Goal: Task Accomplishment & Management: Manage account settings

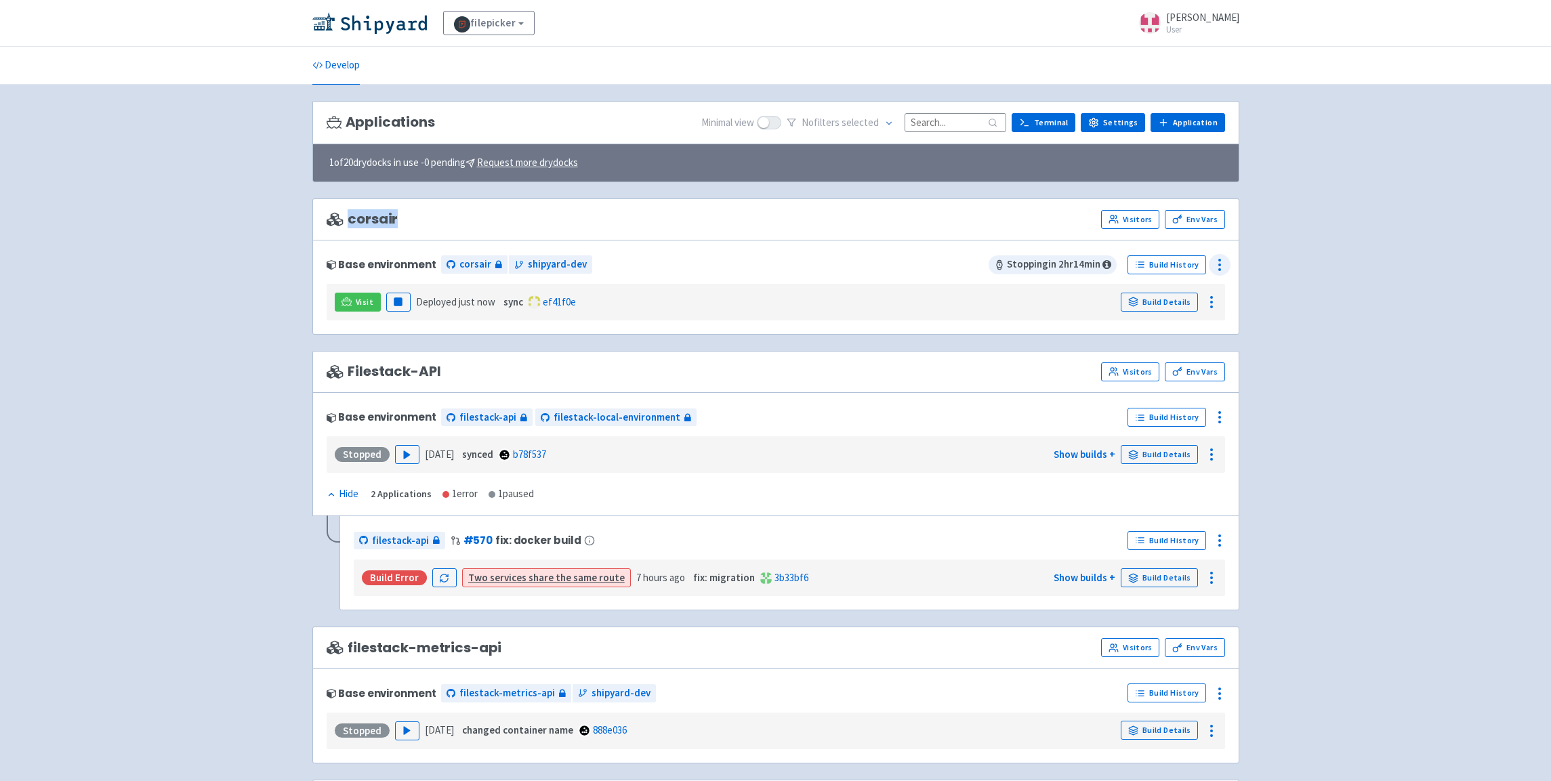
click at [1228, 261] on icon at bounding box center [1220, 265] width 16 height 16
click at [1159, 299] on span "Configure" at bounding box center [1145, 296] width 43 height 19
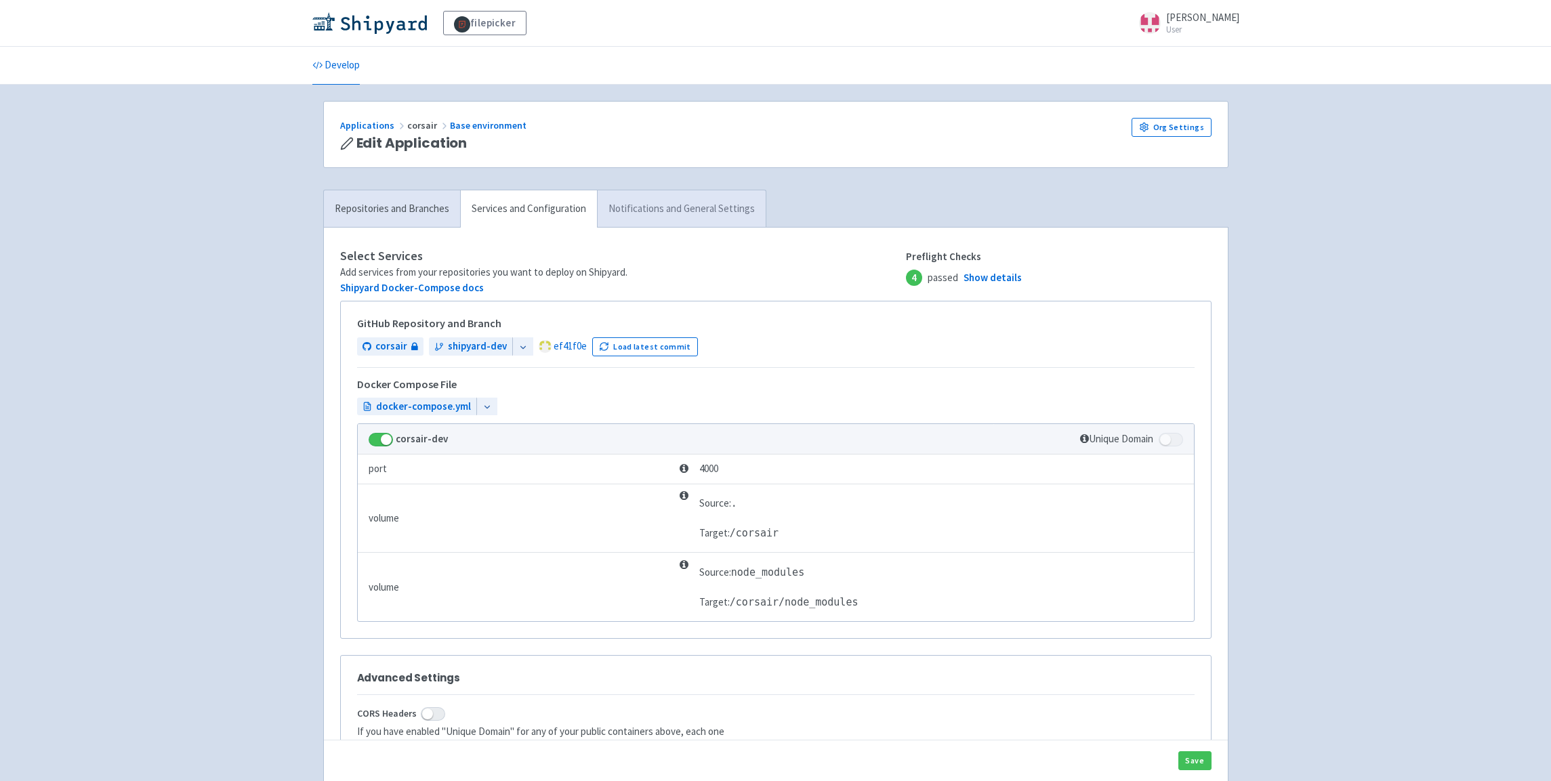
click at [661, 211] on link "Notifications and General Settings" at bounding box center [681, 208] width 169 height 37
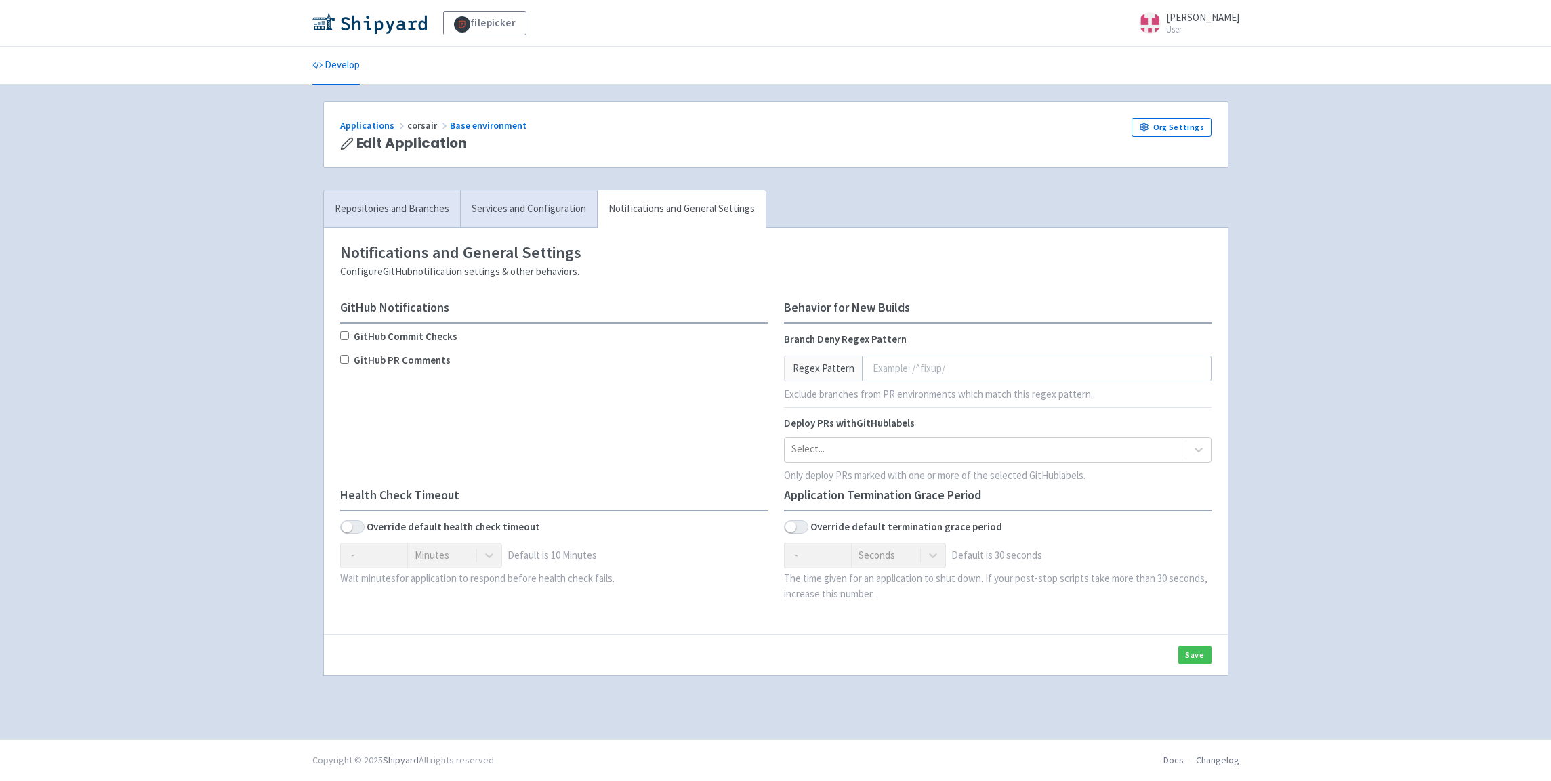
click at [373, 527] on b "Override default health check timeout" at bounding box center [453, 528] width 173 height 16
click at [360, 529] on span at bounding box center [352, 527] width 24 height 14
click at [349, 529] on input "checkbox" at bounding box center [344, 527] width 9 height 9
checkbox input "true"
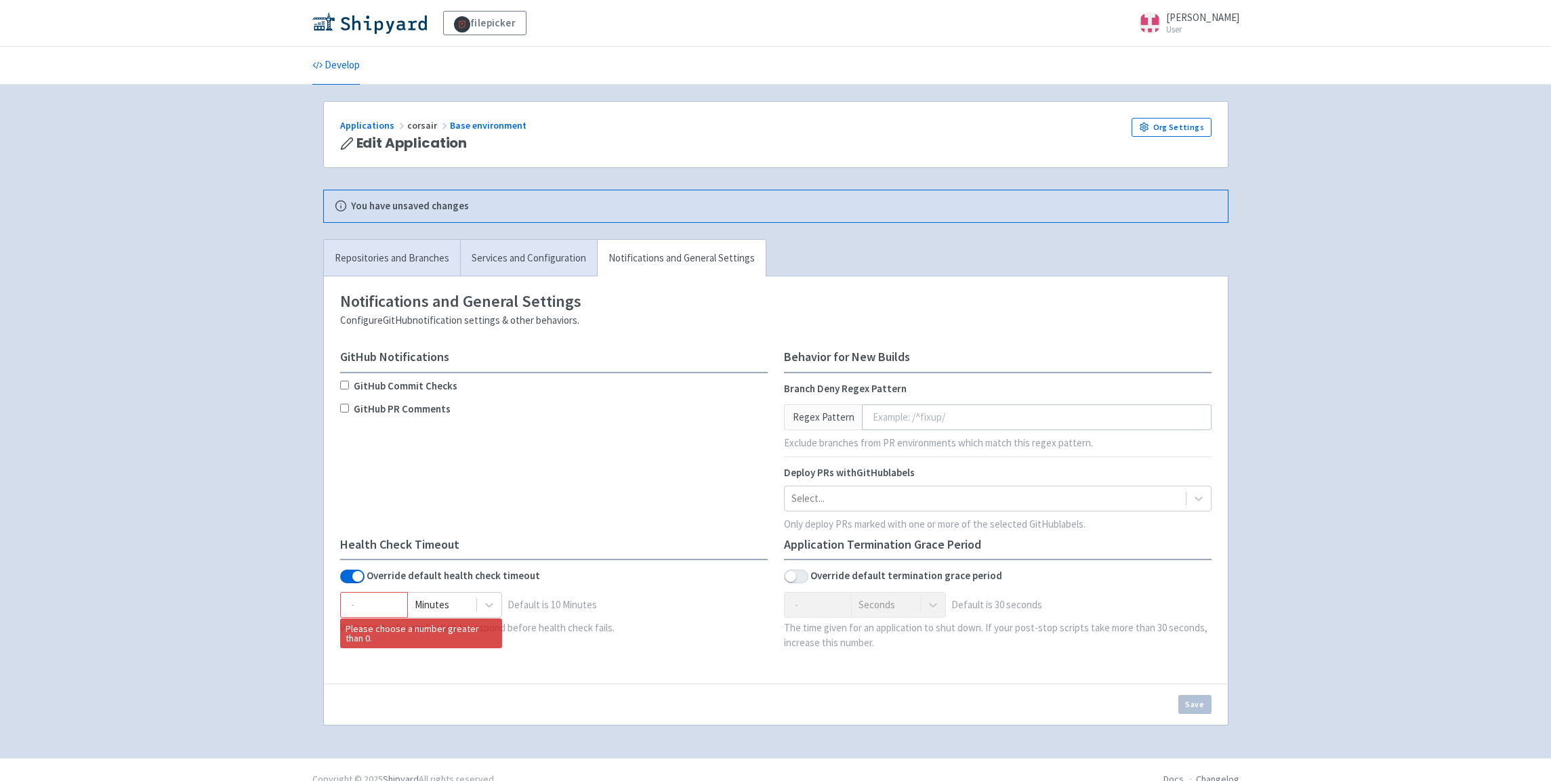
click at [350, 585] on div "Health Check Timeout Override default health check timeout Please choose a numb…" at bounding box center [554, 595] width 428 height 115
click at [352, 564] on div "Health Check Timeout Override default health check timeout Please choose a numb…" at bounding box center [554, 595] width 428 height 115
click at [391, 604] on input "1" at bounding box center [374, 605] width 68 height 26
click at [391, 604] on input "2" at bounding box center [374, 605] width 68 height 26
click at [391, 604] on input "3" at bounding box center [374, 605] width 68 height 26
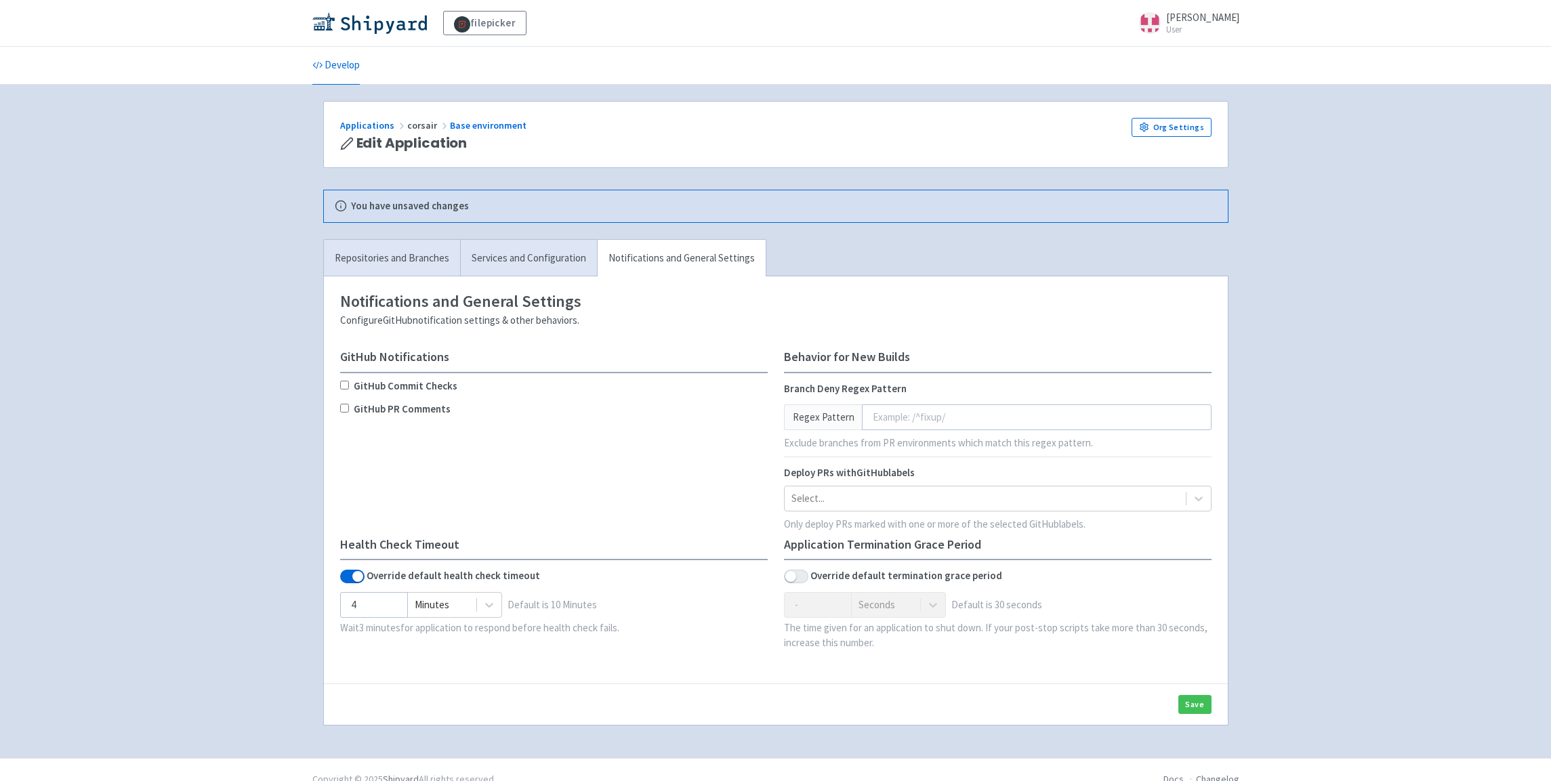
click at [391, 604] on input "4" at bounding box center [374, 605] width 68 height 26
click at [391, 604] on input "5" at bounding box center [374, 605] width 68 height 26
click at [391, 604] on input "6" at bounding box center [374, 605] width 68 height 26
click at [391, 604] on input "7" at bounding box center [374, 605] width 68 height 26
click at [391, 604] on input "8" at bounding box center [374, 605] width 68 height 26
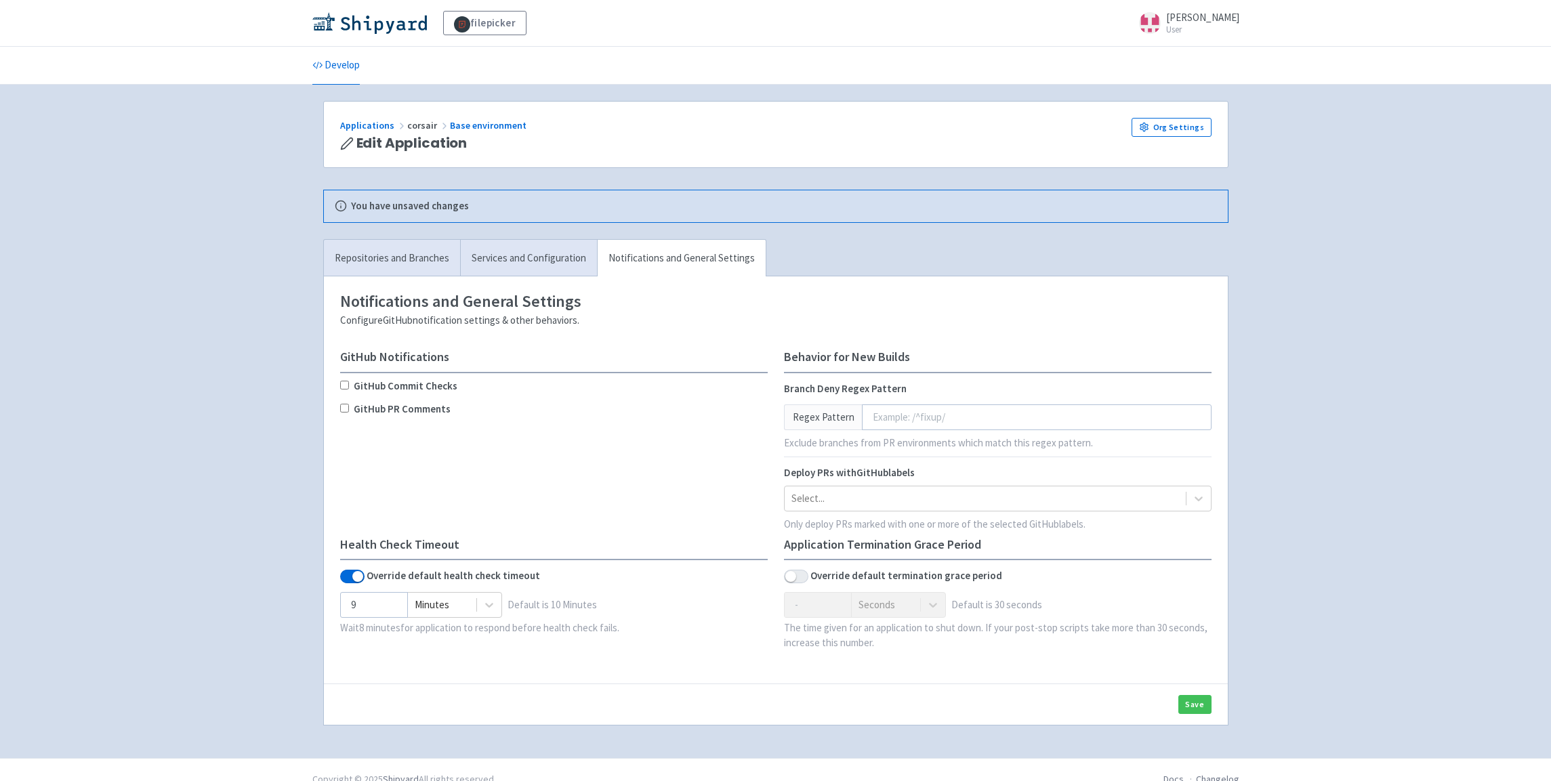
click at [391, 604] on input "9" at bounding box center [374, 605] width 68 height 26
type input "10"
click at [391, 604] on input "10" at bounding box center [374, 605] width 68 height 26
click at [541, 260] on link "Services and Configuration" at bounding box center [528, 258] width 137 height 37
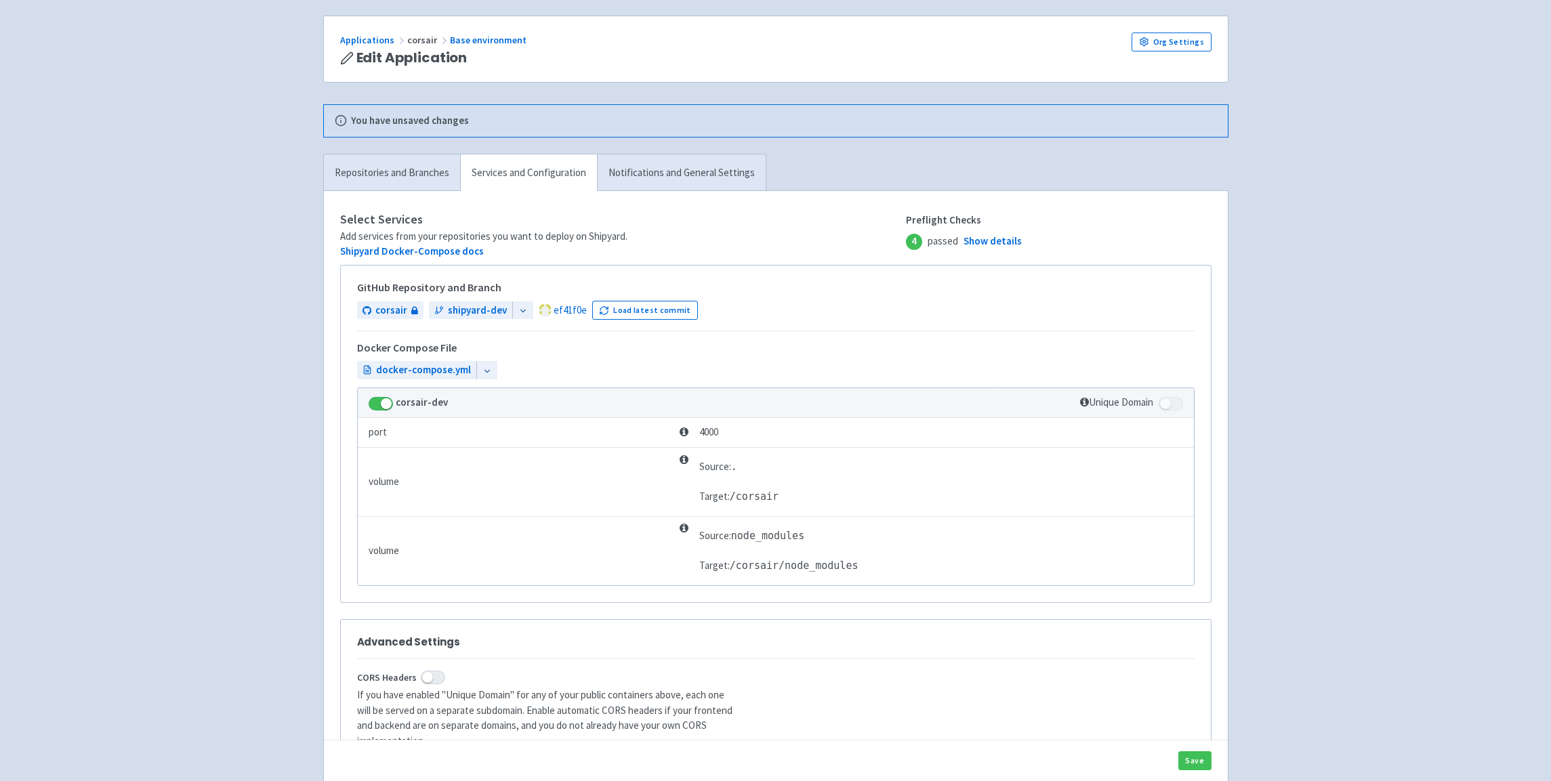
scroll to position [203, 0]
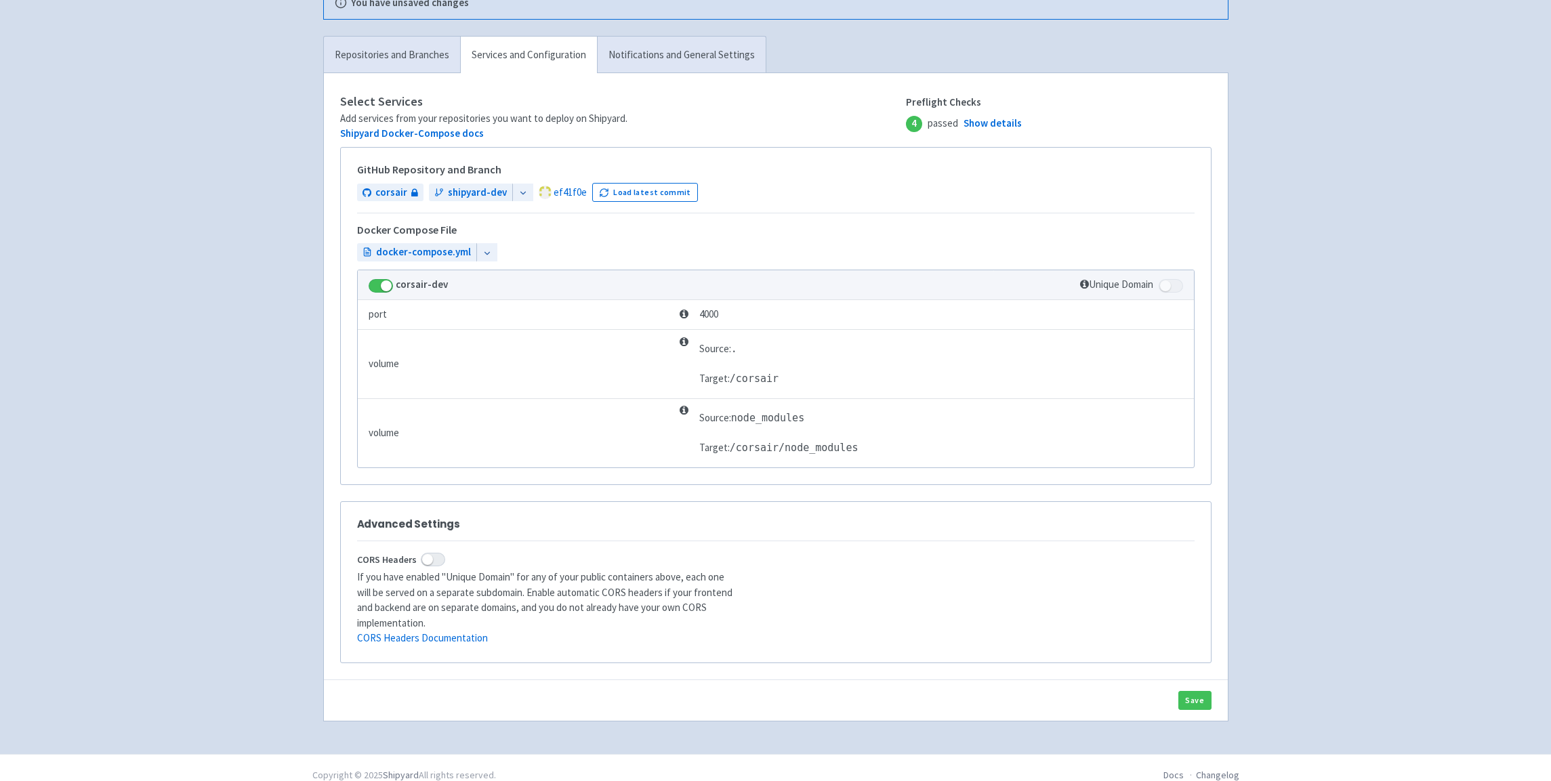
click at [438, 558] on span at bounding box center [433, 560] width 24 height 14
click at [366, 558] on input "CORS Headers" at bounding box center [361, 560] width 9 height 9
click at [438, 558] on span at bounding box center [433, 560] width 24 height 14
click at [366, 558] on input "CORS Headers" at bounding box center [361, 560] width 9 height 9
checkbox input "false"
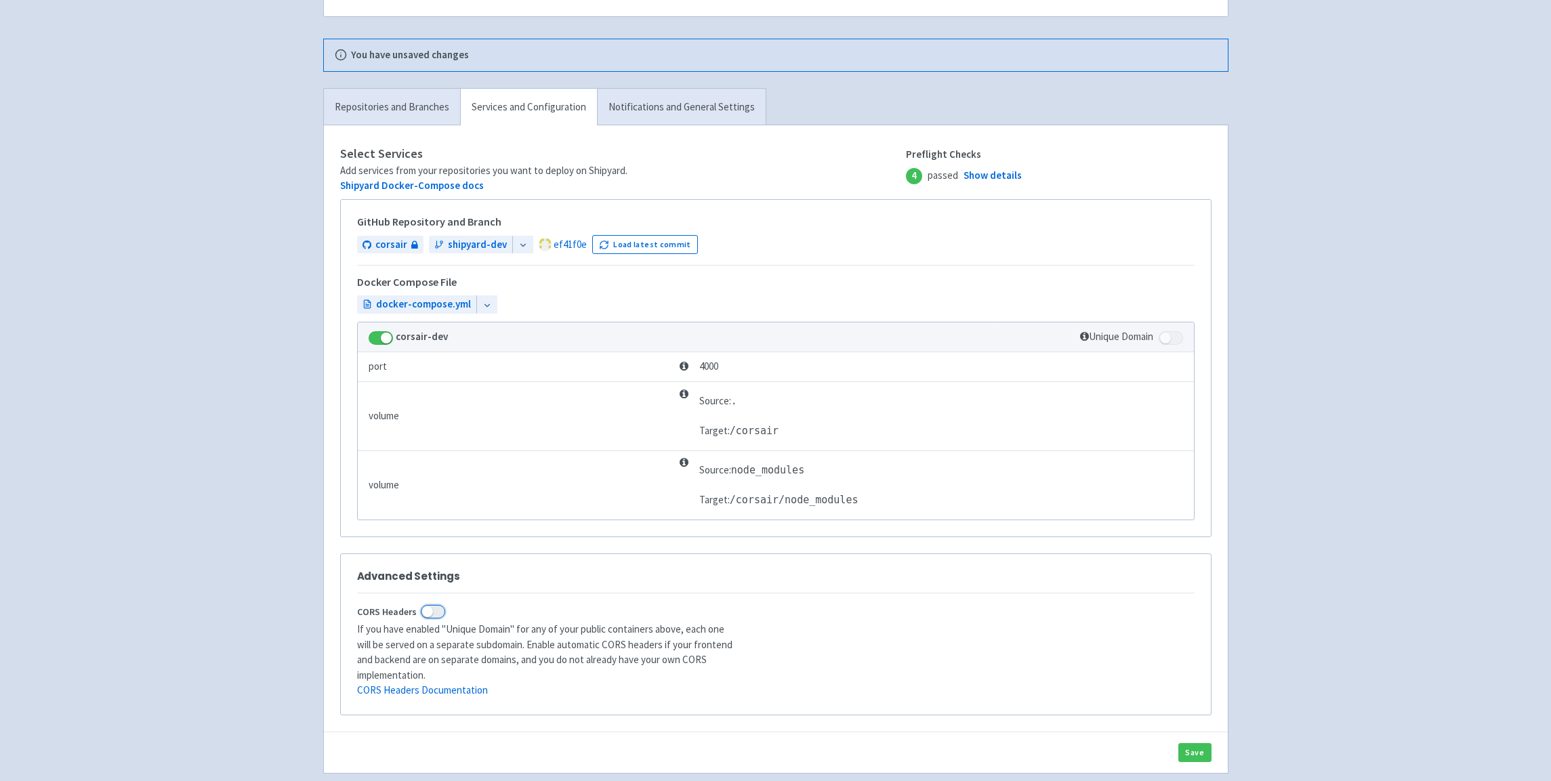
scroll to position [58, 0]
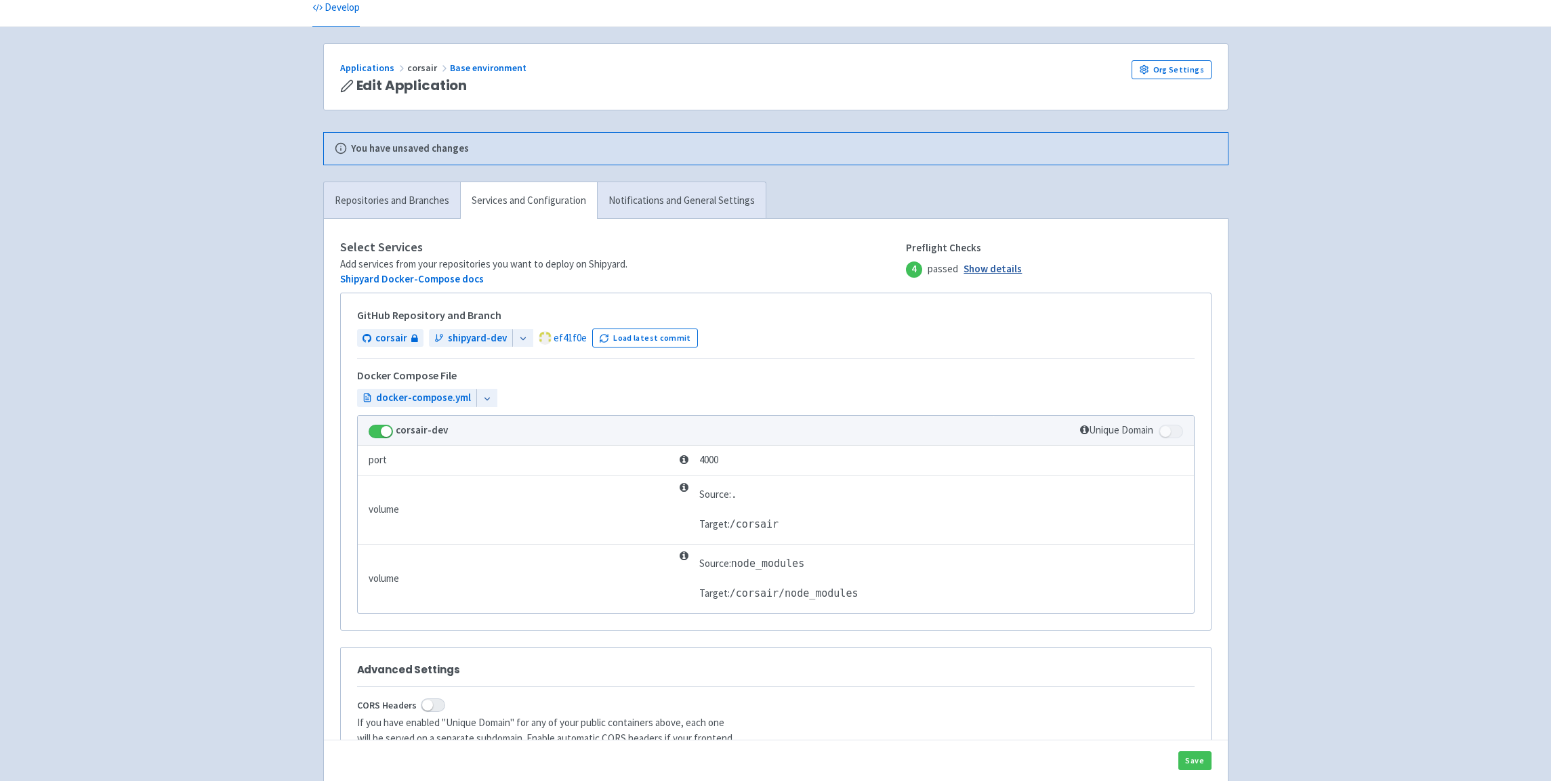
click at [996, 273] on link "Show details" at bounding box center [993, 270] width 58 height 16
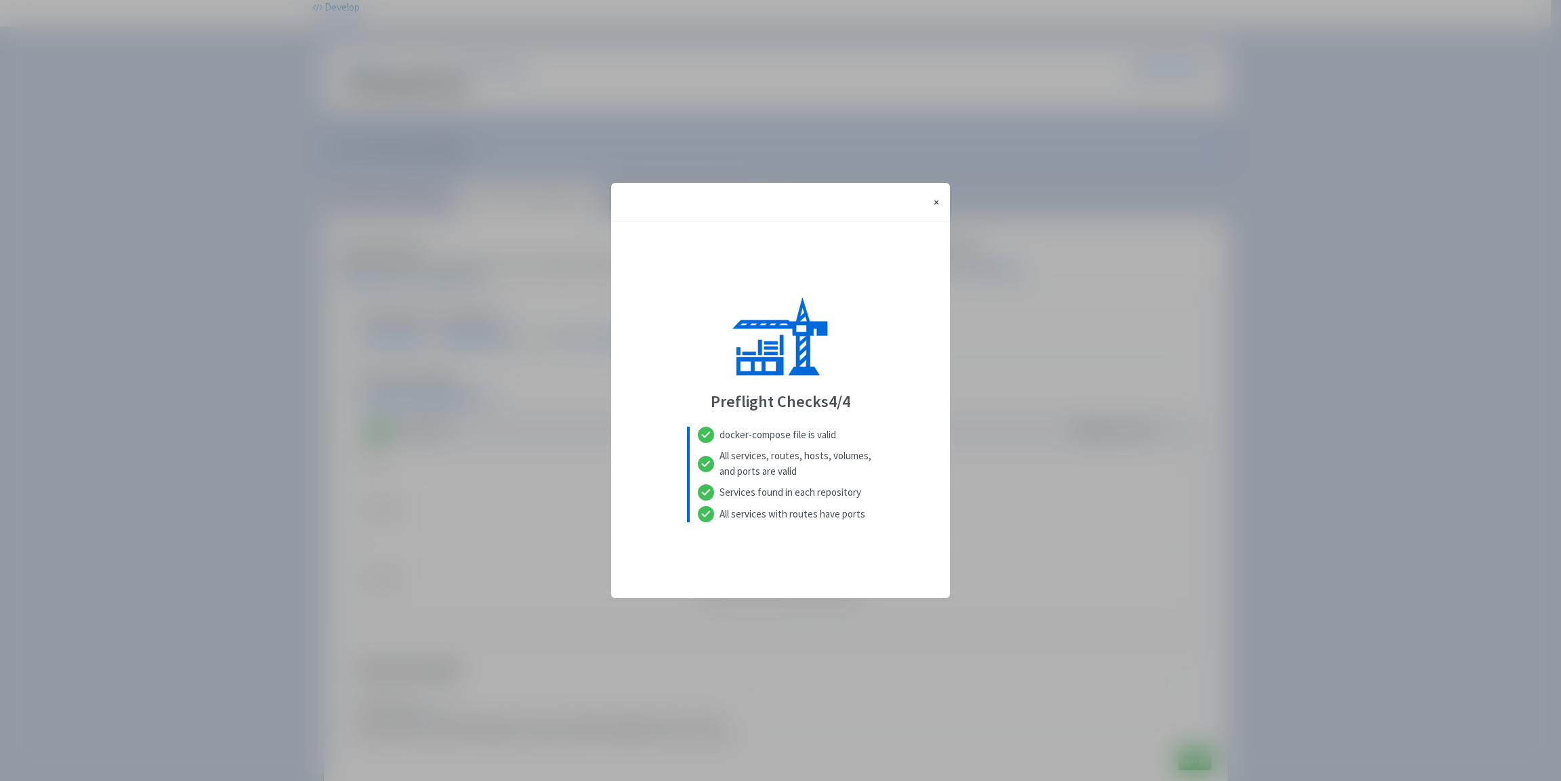
click at [940, 207] on button "× Close" at bounding box center [936, 202] width 27 height 38
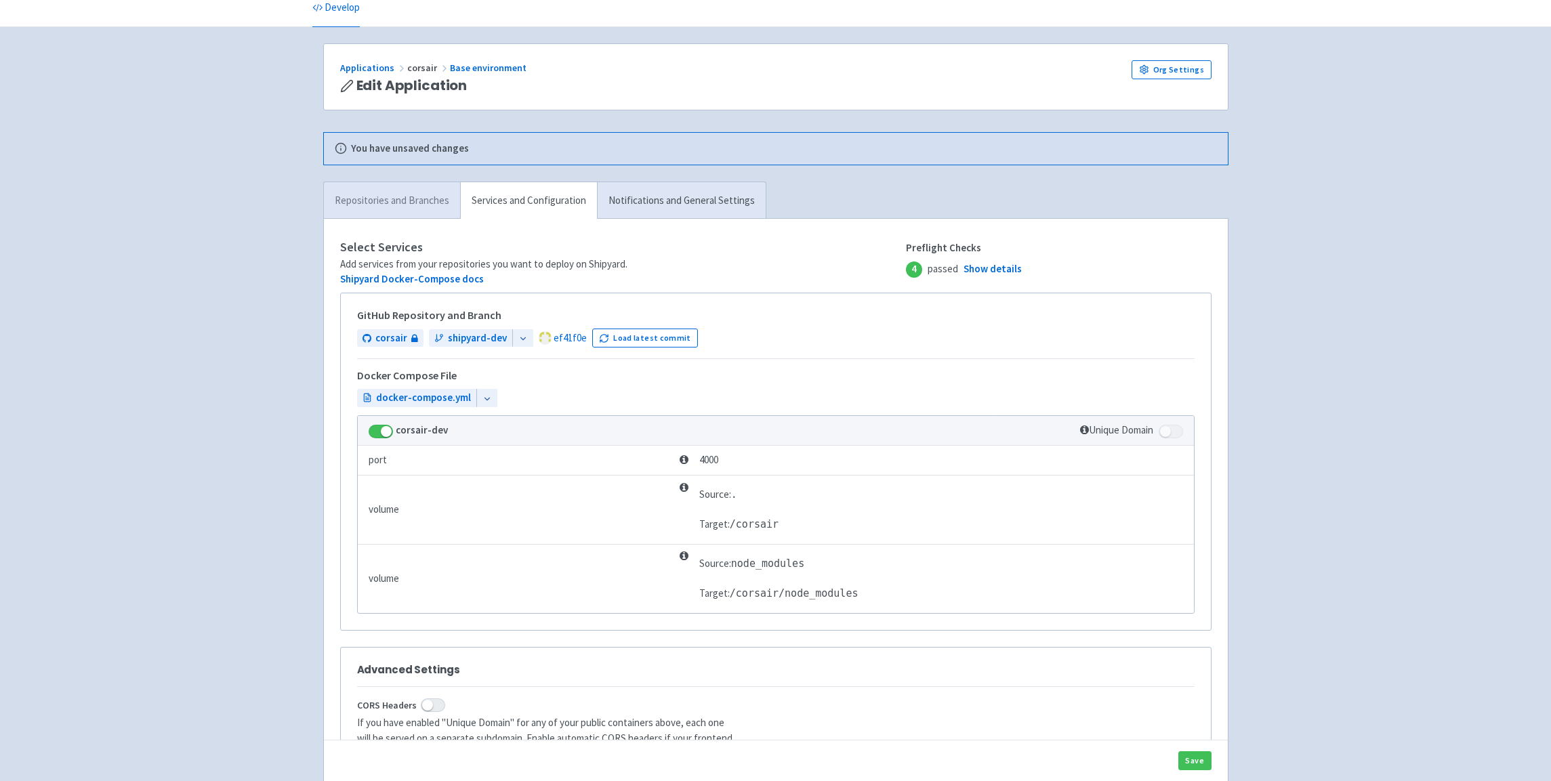
click at [340, 207] on link "Repositories and Branches" at bounding box center [392, 200] width 136 height 37
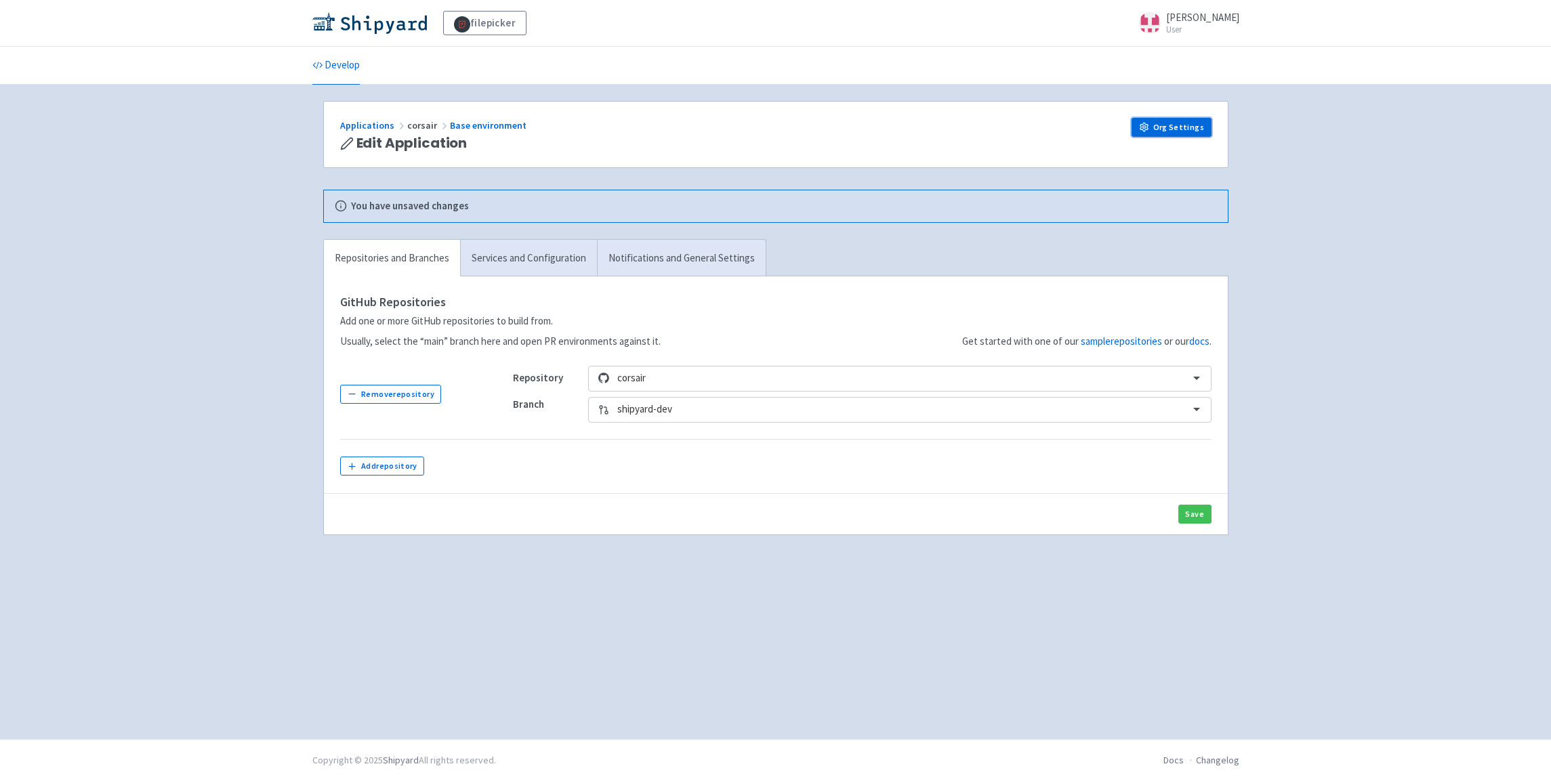
click at [1180, 125] on link "Org Settings" at bounding box center [1172, 127] width 80 height 19
click at [342, 58] on link "Develop" at bounding box center [335, 66] width 47 height 38
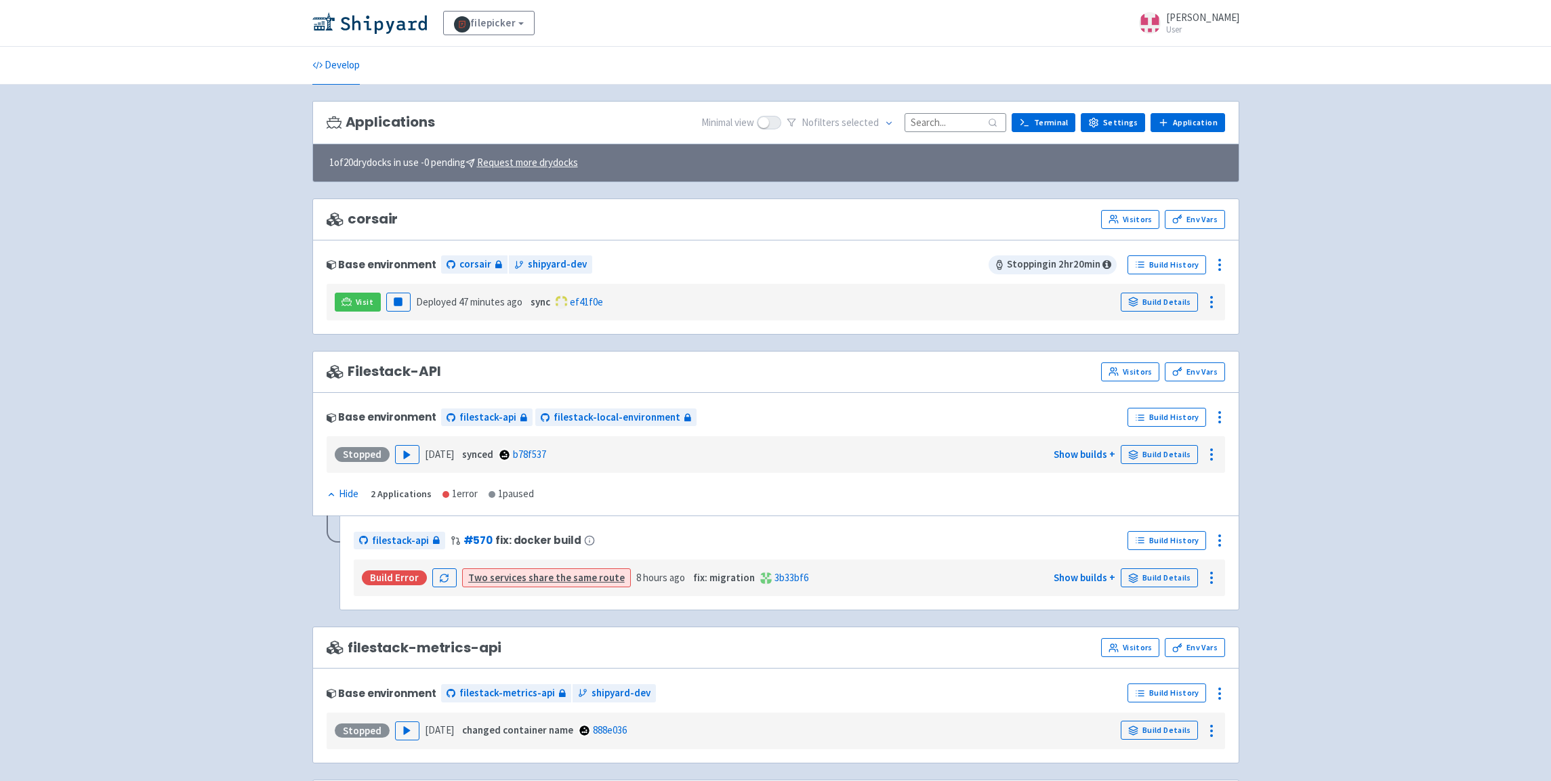
click at [1220, 261] on circle at bounding box center [1219, 260] width 1 height 1
click at [1198, 415] on span "Delete" at bounding box center [1169, 416] width 90 height 19
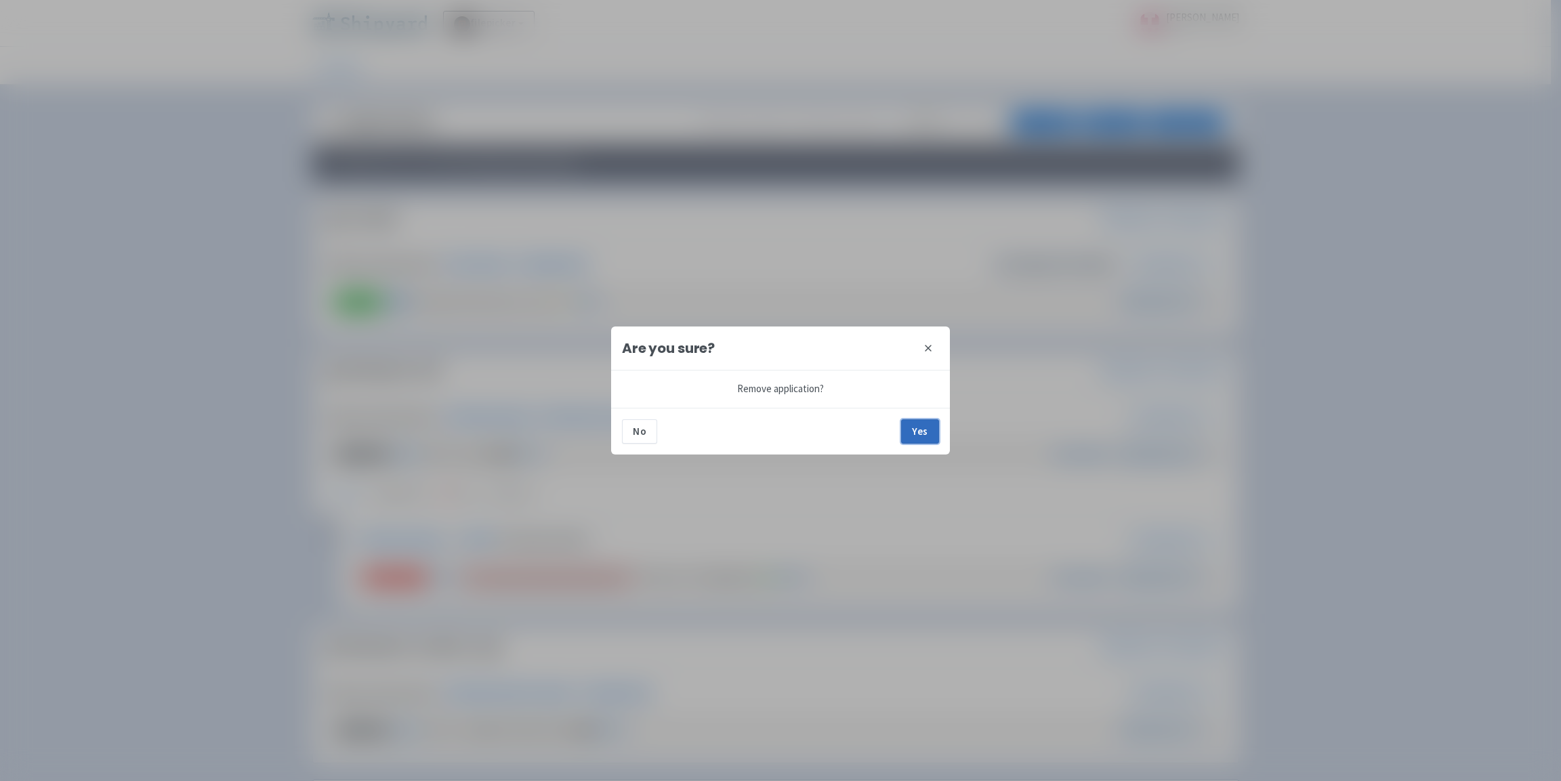
click at [925, 432] on button "Yes" at bounding box center [920, 431] width 38 height 24
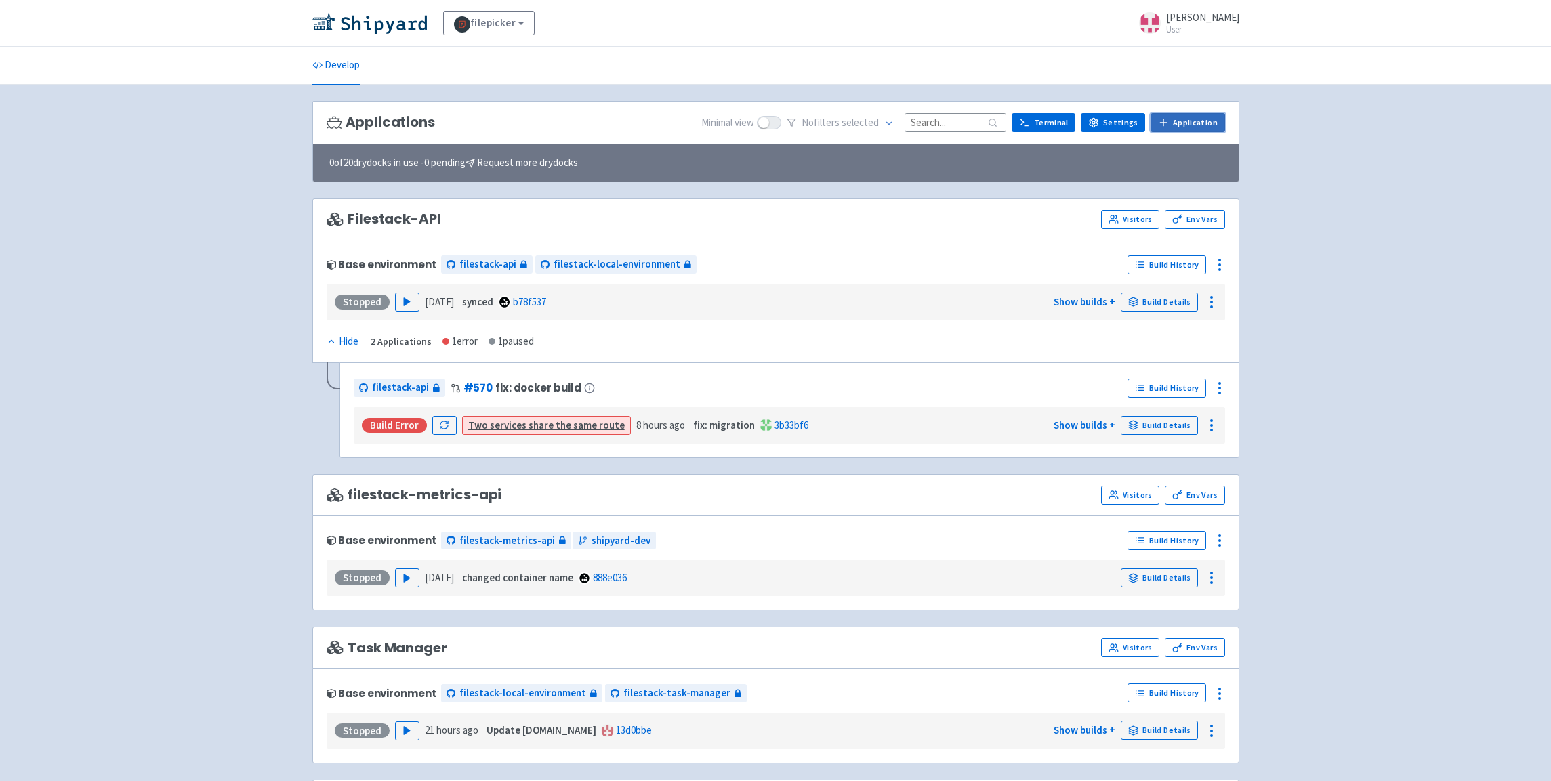
click at [1197, 121] on link "Application" at bounding box center [1188, 122] width 74 height 19
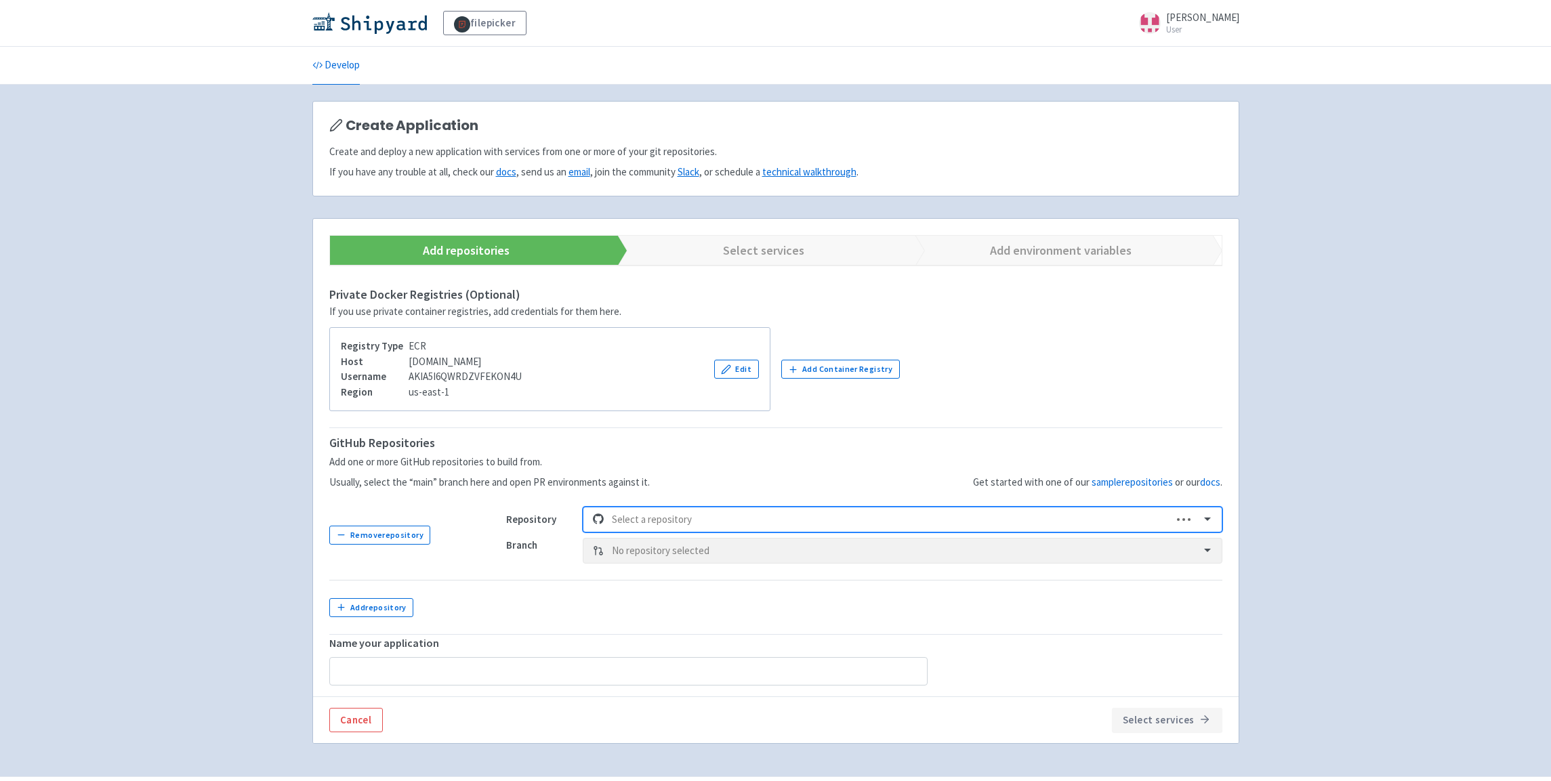
click at [718, 520] on div at bounding box center [888, 520] width 552 height 18
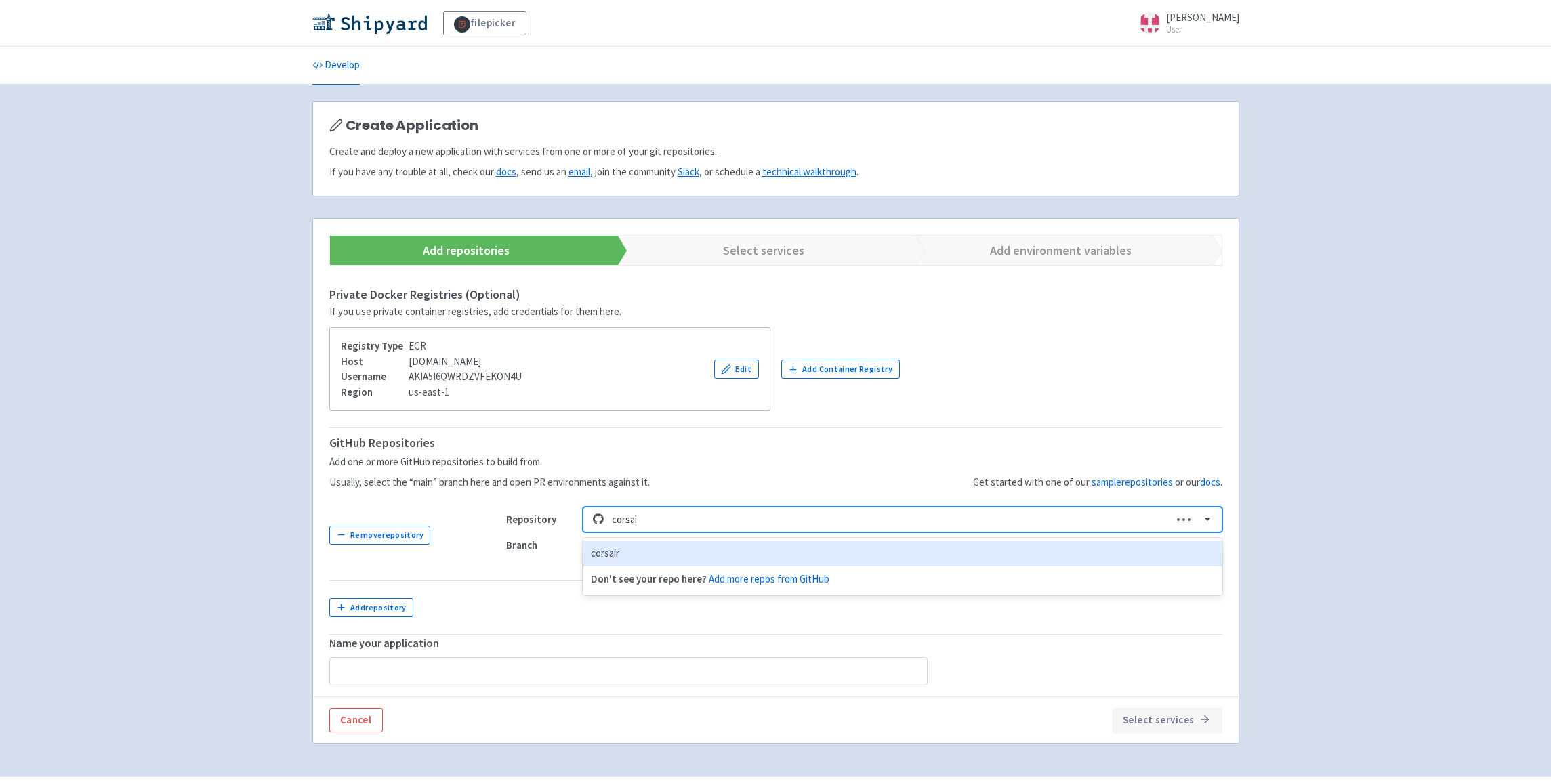
type input "corsair"
click at [730, 564] on div "corsair" at bounding box center [902, 554] width 639 height 26
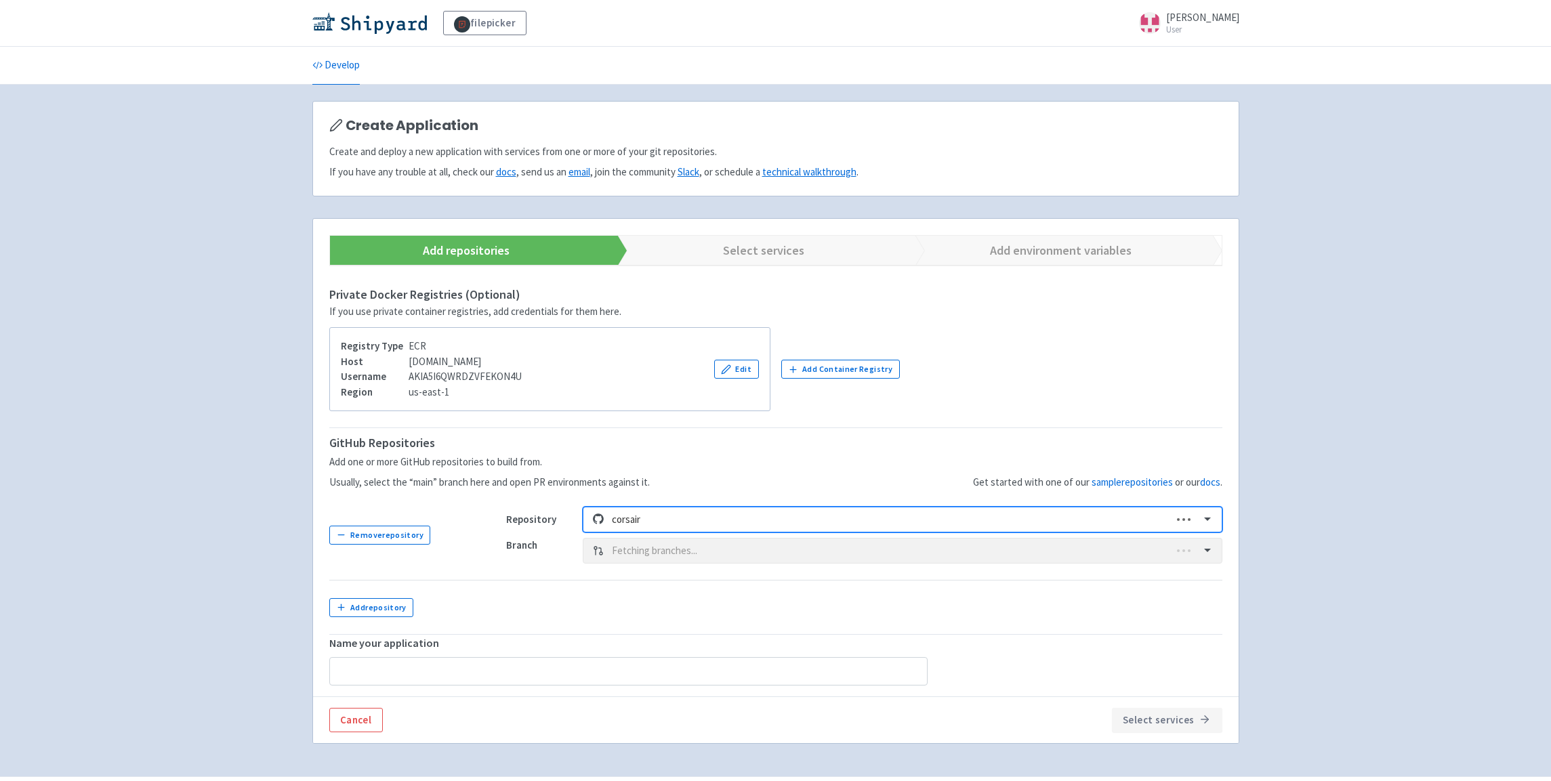
click at [725, 547] on div "Branch Fetching branches..." at bounding box center [864, 551] width 716 height 26
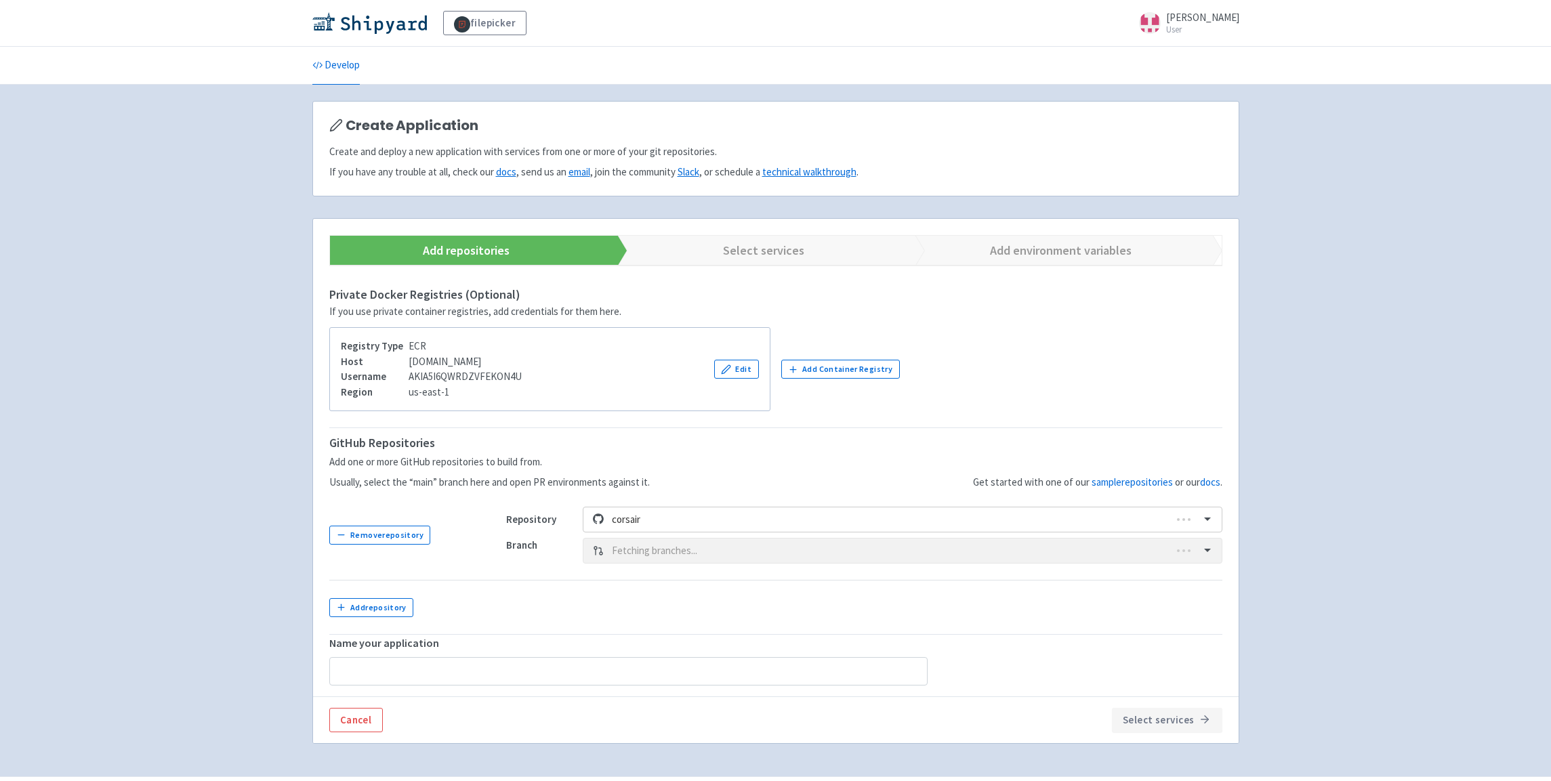
type input "corsair"
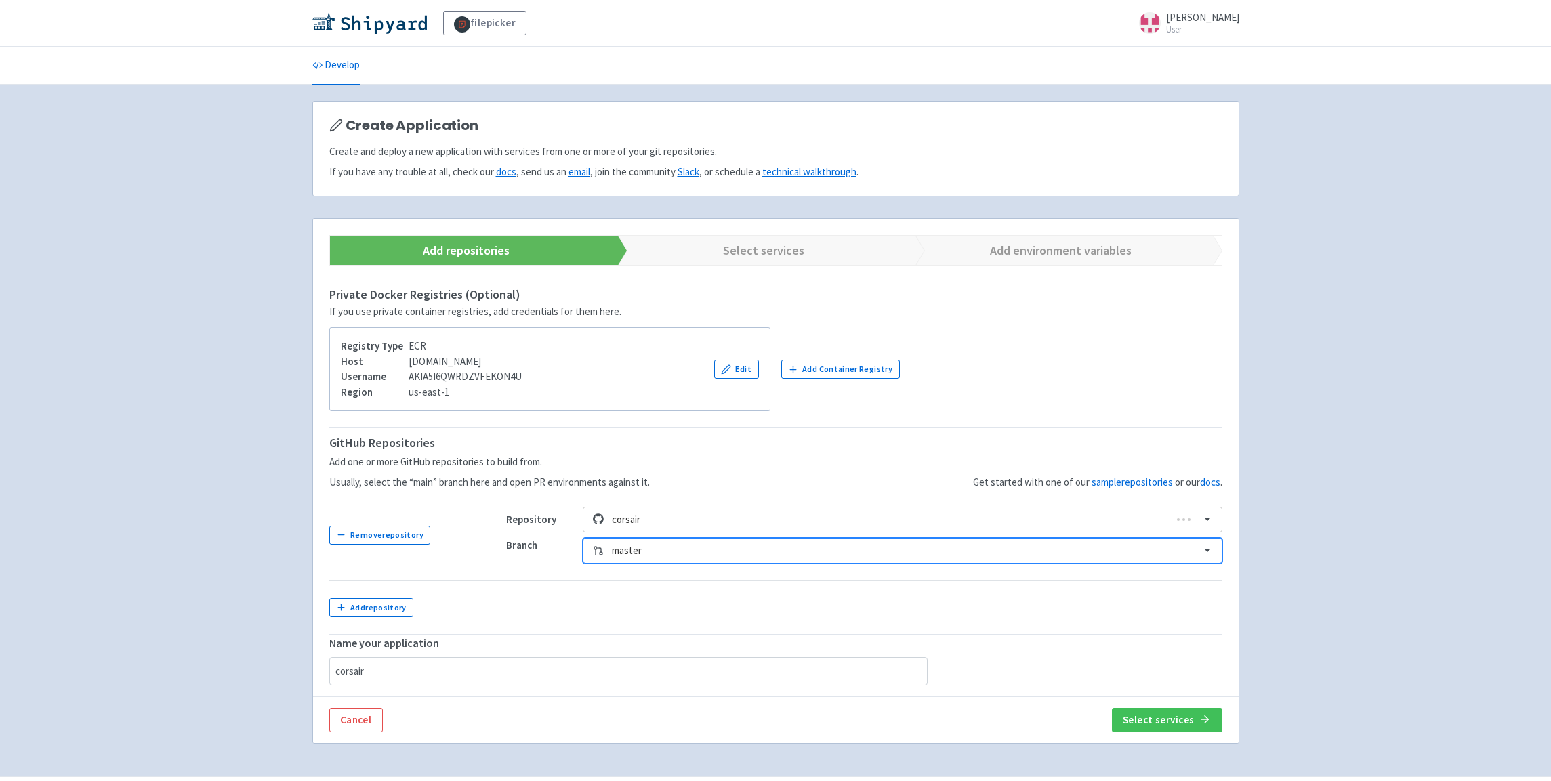
click at [737, 554] on div at bounding box center [901, 551] width 579 height 18
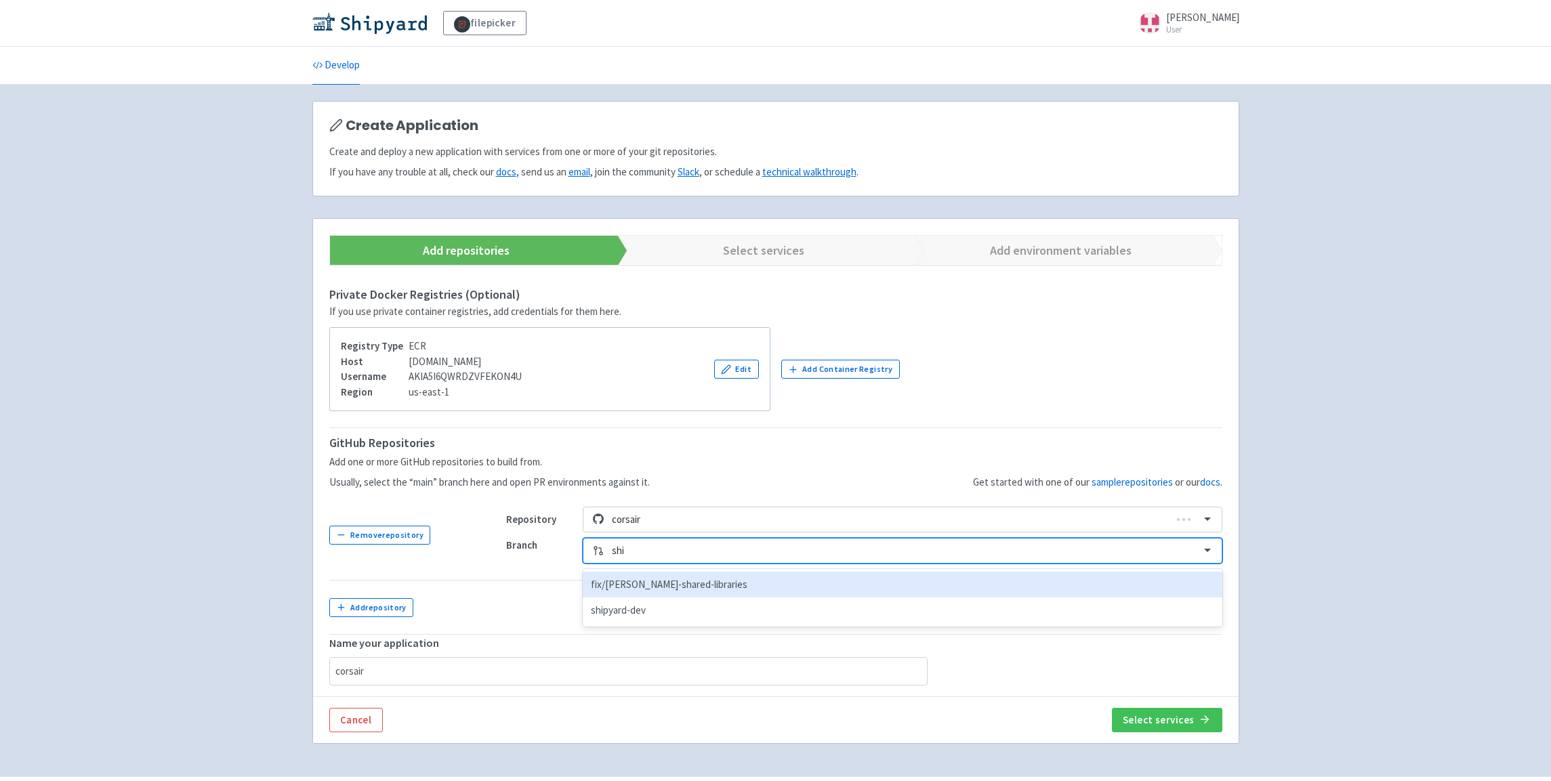
type input "ship"
click at [735, 585] on div "shipyard-dev" at bounding box center [902, 585] width 639 height 26
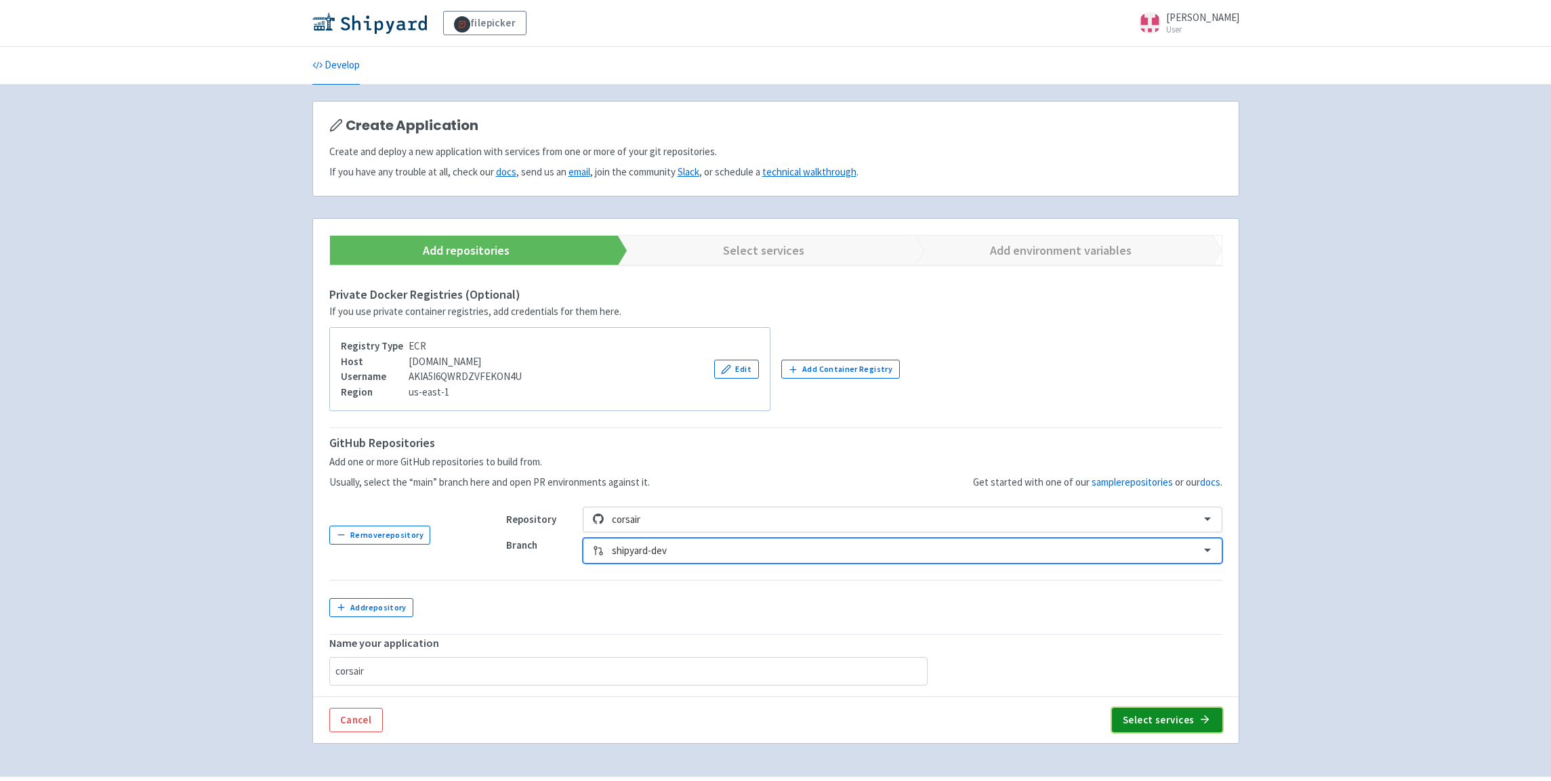
click at [1193, 714] on button "Select services" at bounding box center [1167, 720] width 110 height 24
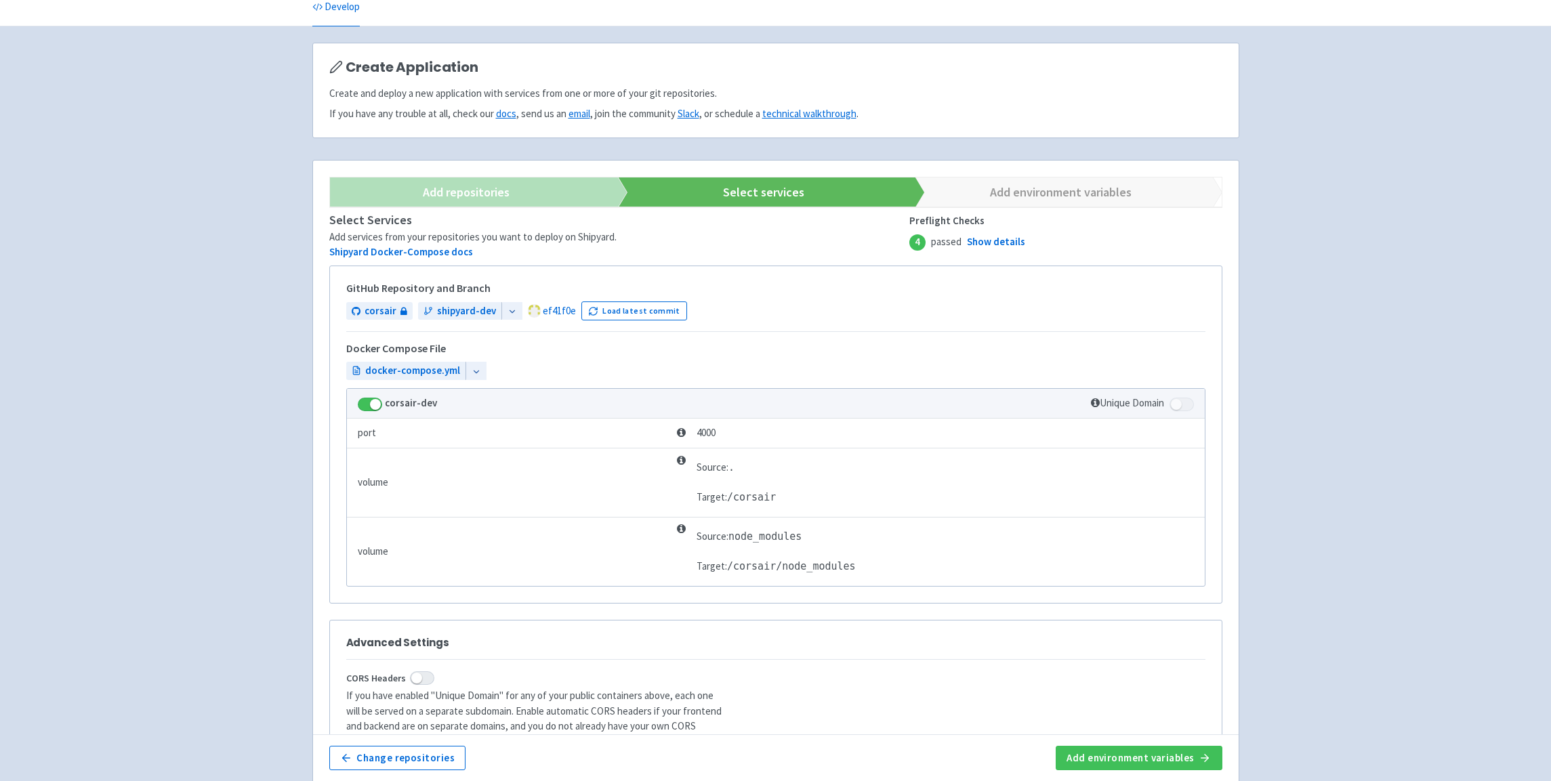
scroll to position [17, 0]
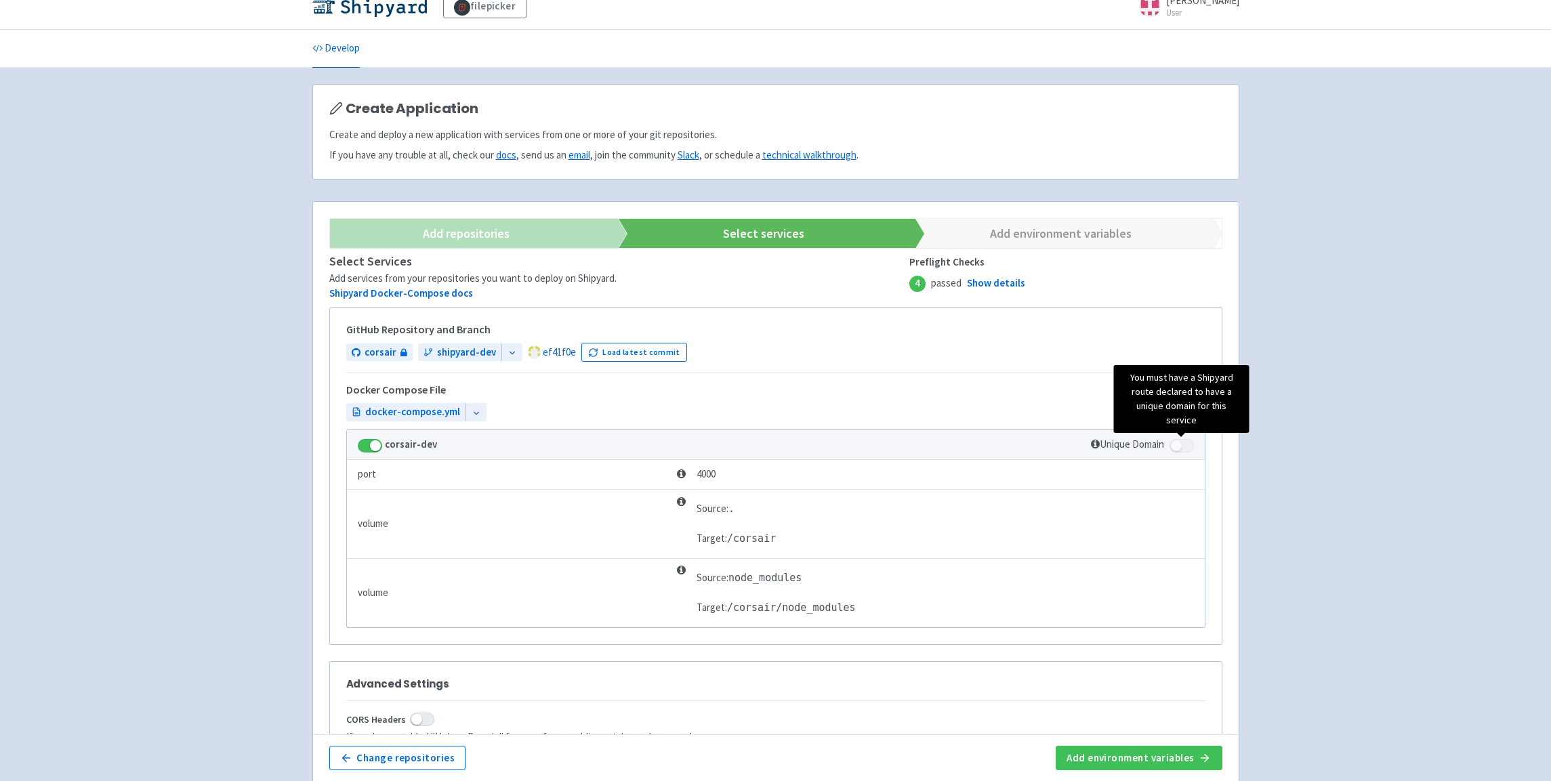
click at [1182, 445] on span at bounding box center [1182, 446] width 24 height 14
click at [1185, 445] on span at bounding box center [1182, 446] width 24 height 14
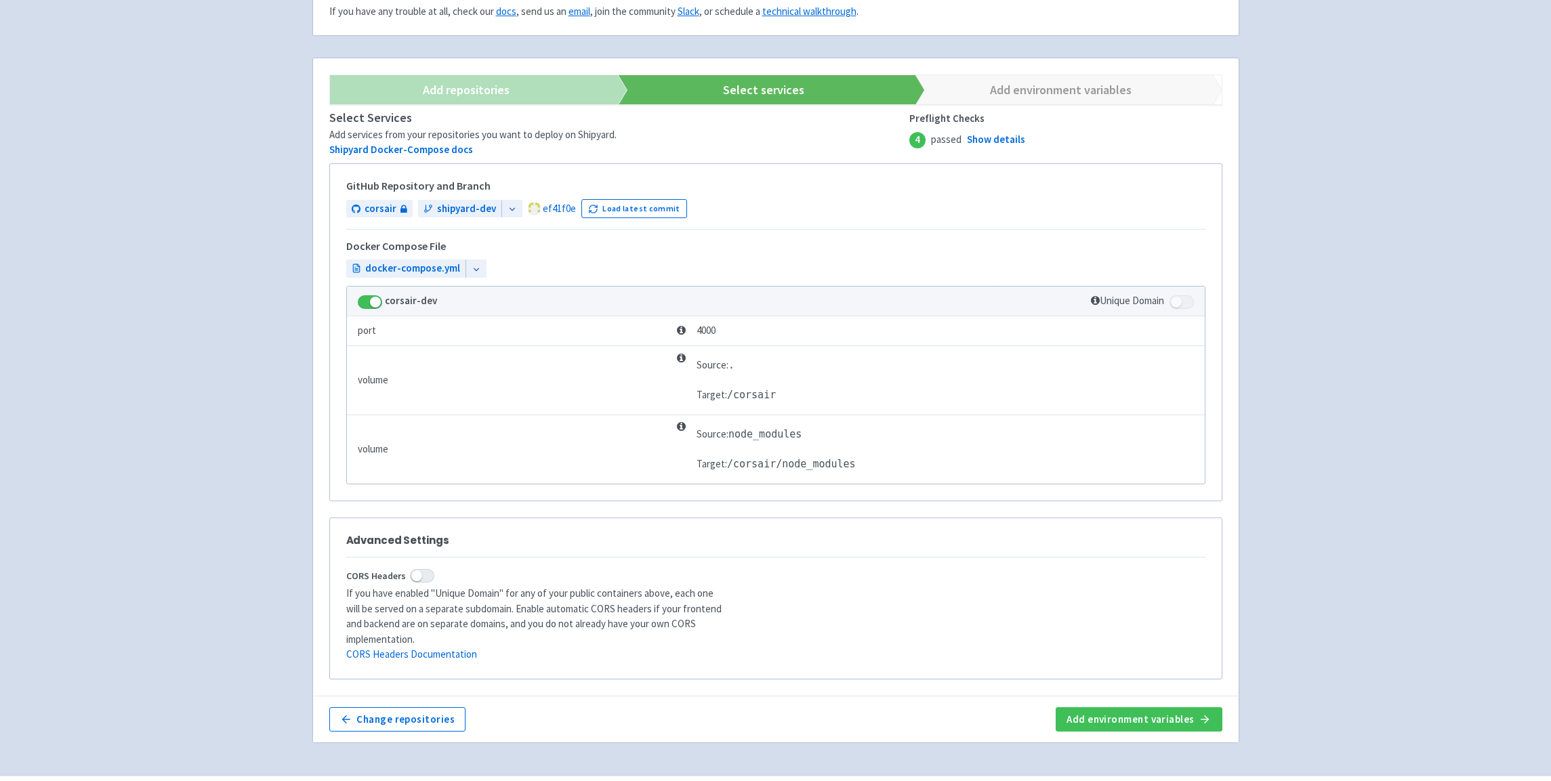
scroll to position [182, 0]
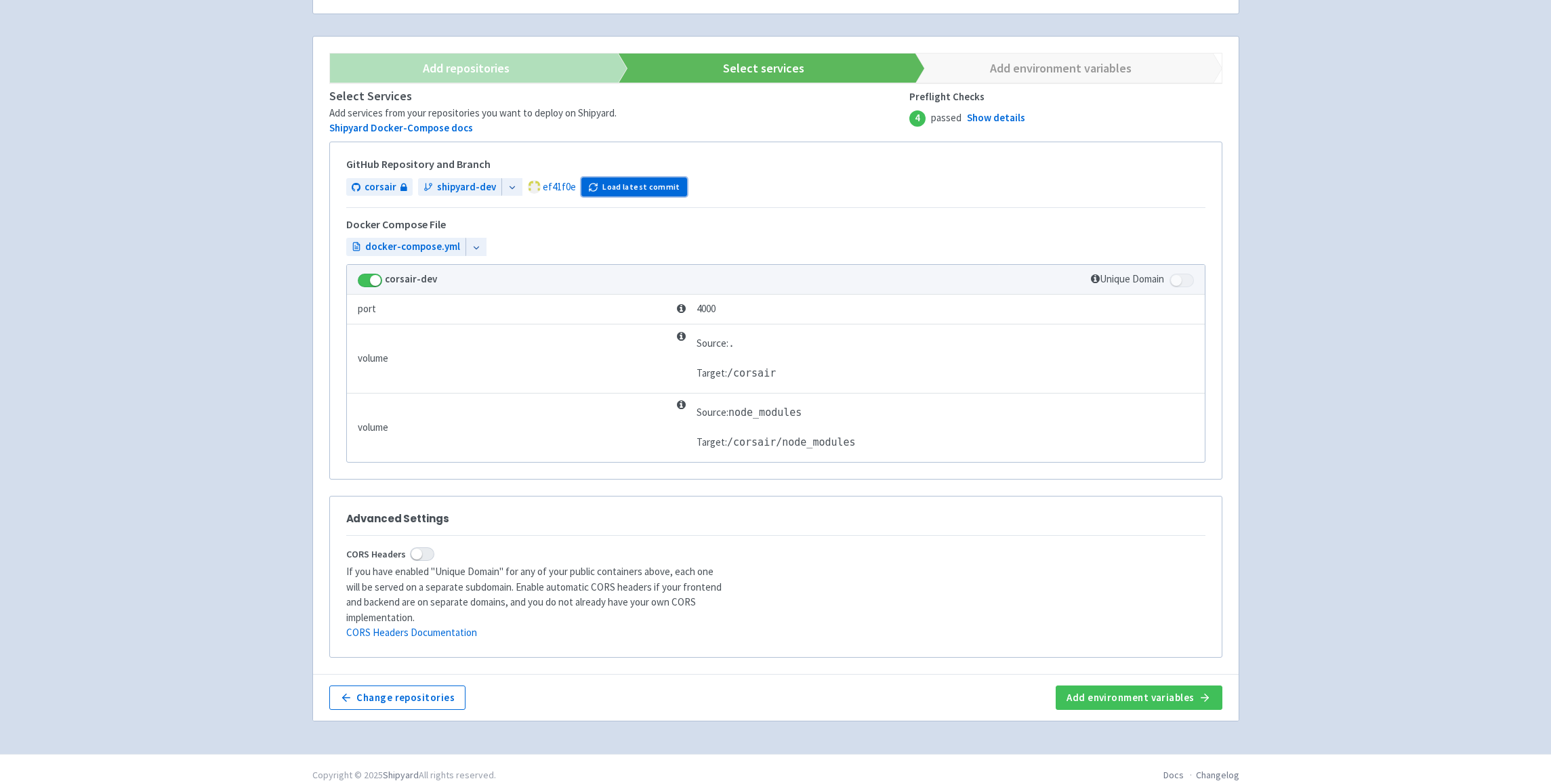
click at [632, 188] on button "Load latest commit" at bounding box center [634, 187] width 106 height 19
click at [1158, 686] on button "Add environment variables" at bounding box center [1139, 698] width 166 height 24
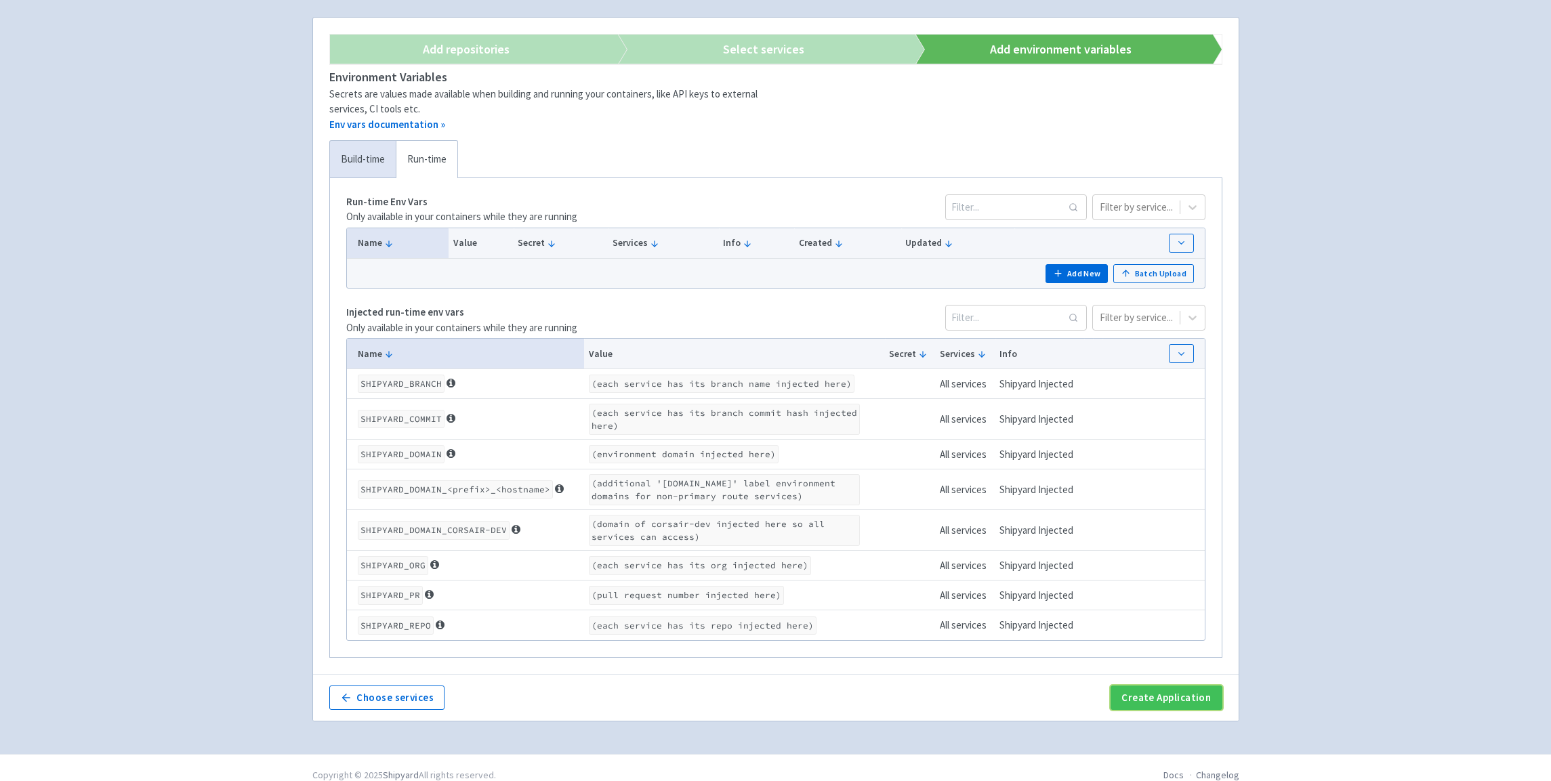
scroll to position [216, 0]
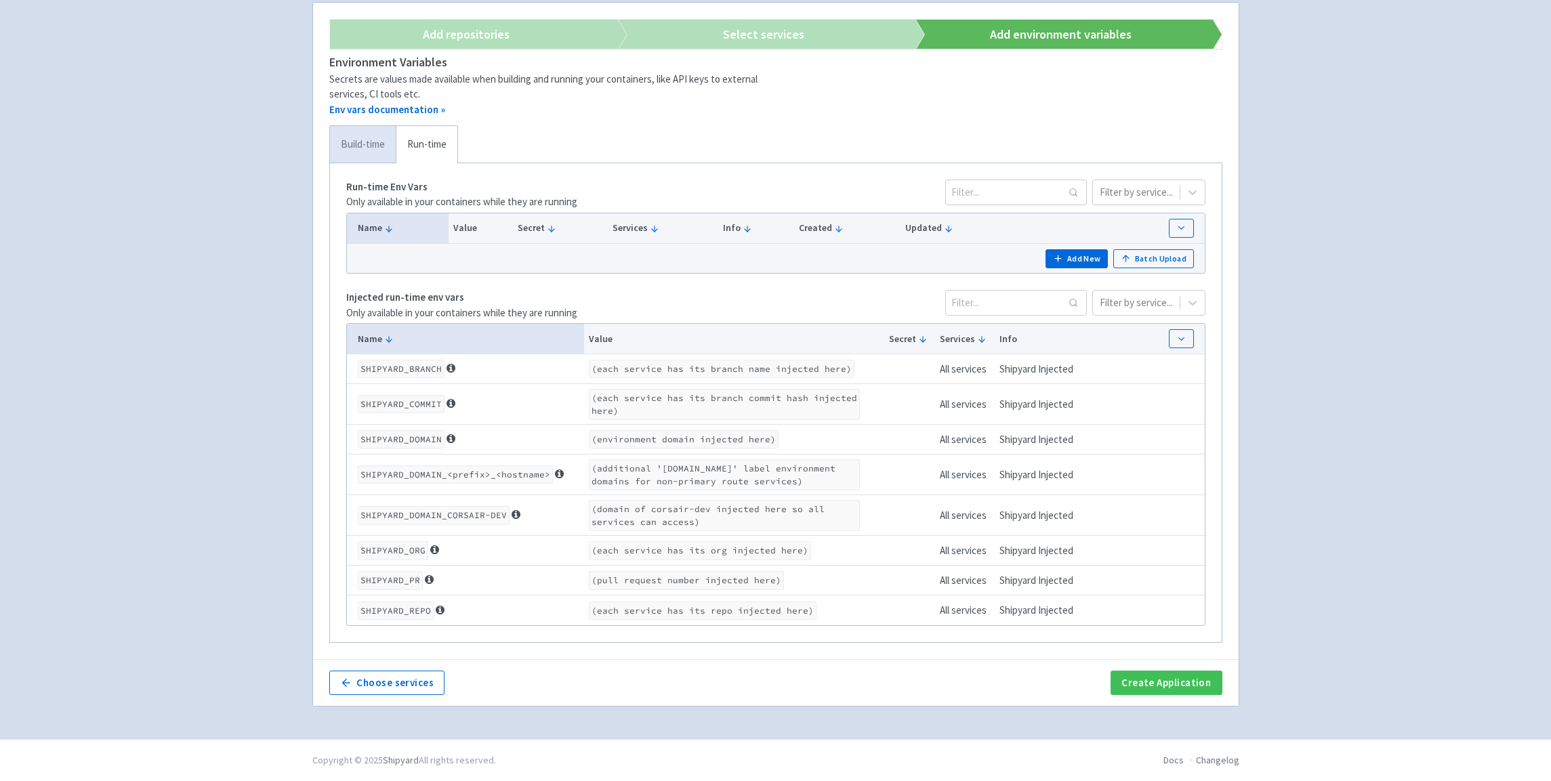
click at [349, 148] on link "Build-time" at bounding box center [363, 144] width 66 height 37
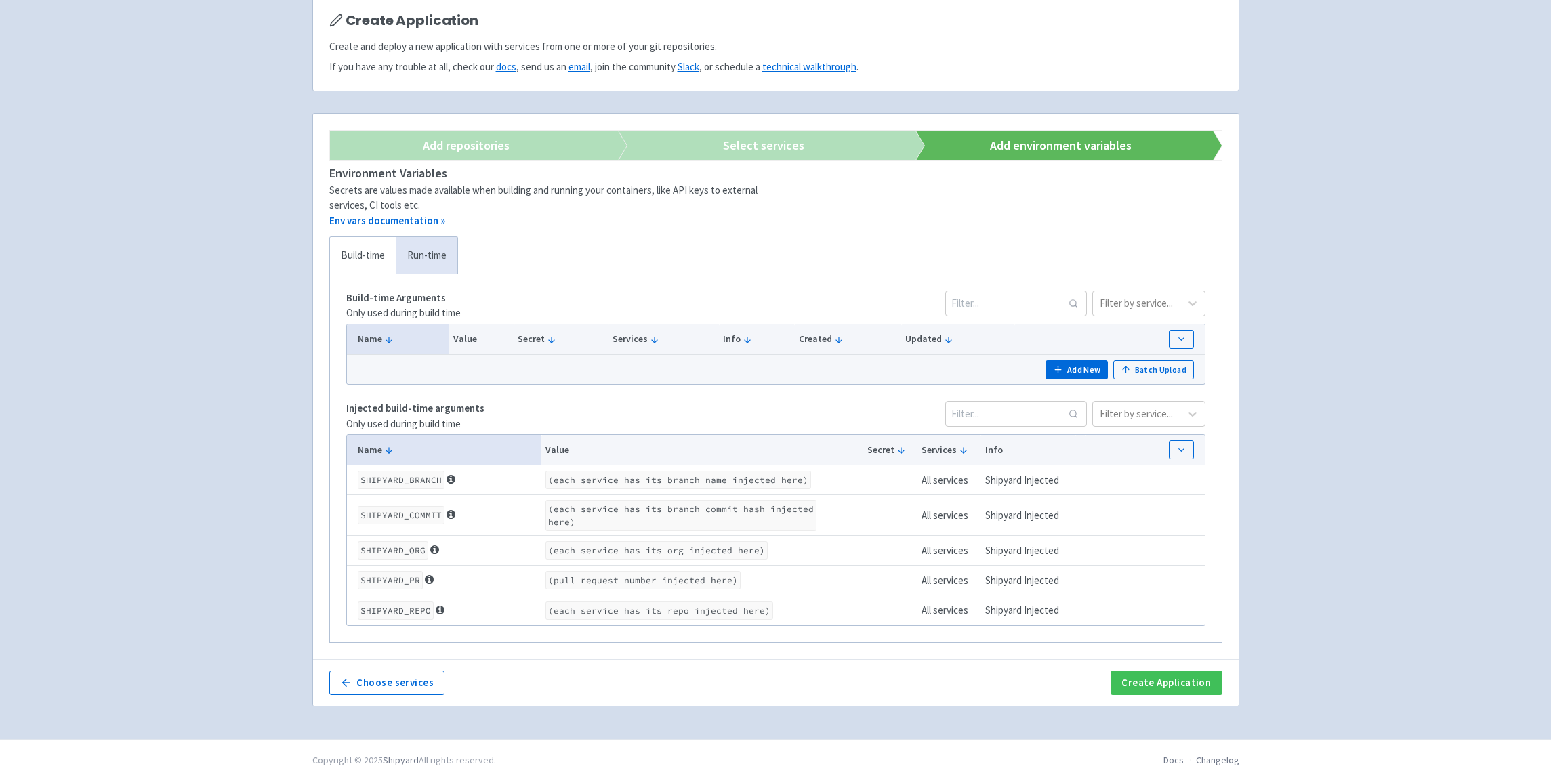
scroll to position [105, 0]
click at [437, 246] on link "Run-time" at bounding box center [427, 255] width 62 height 37
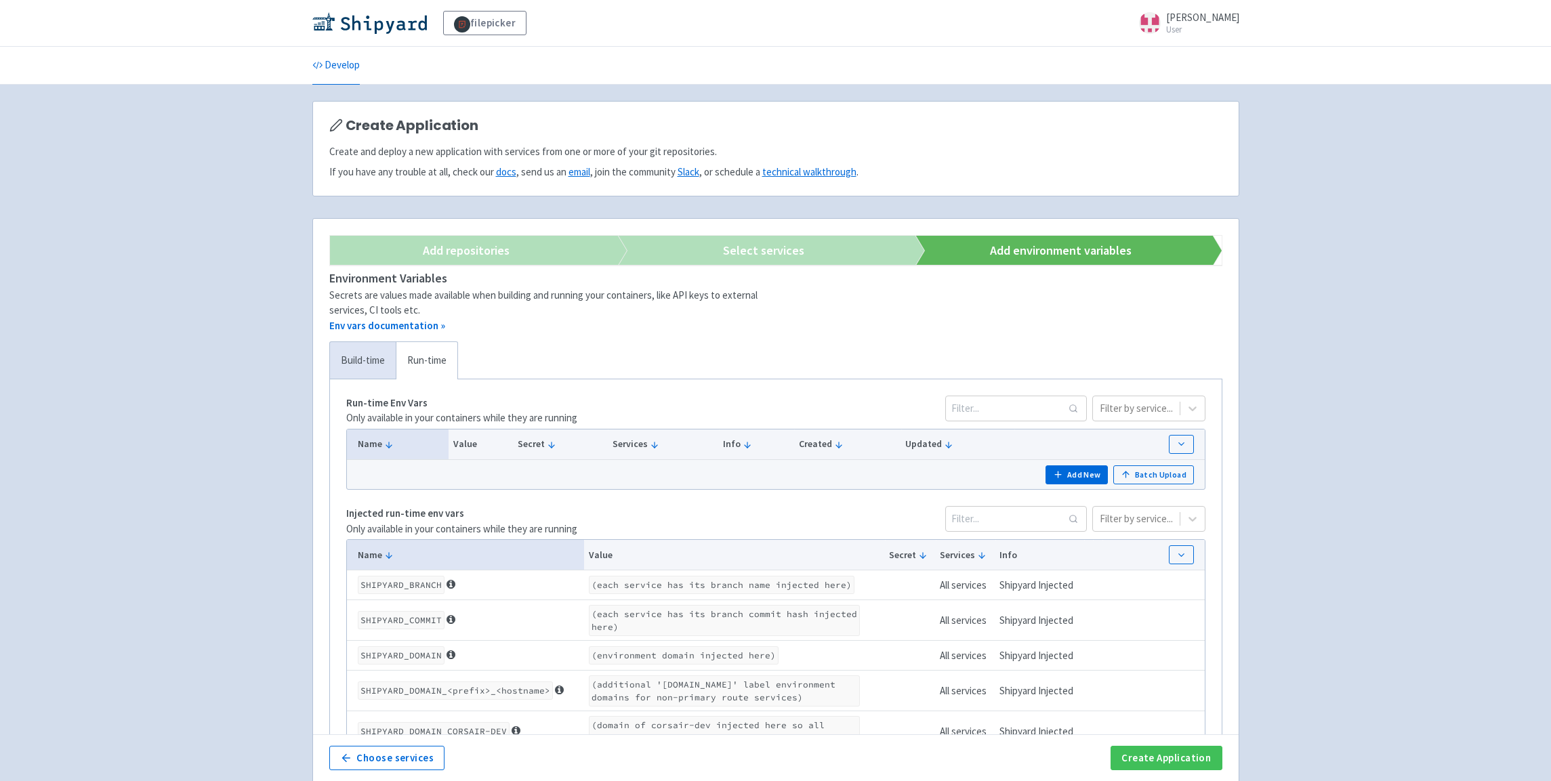
scroll to position [7, 0]
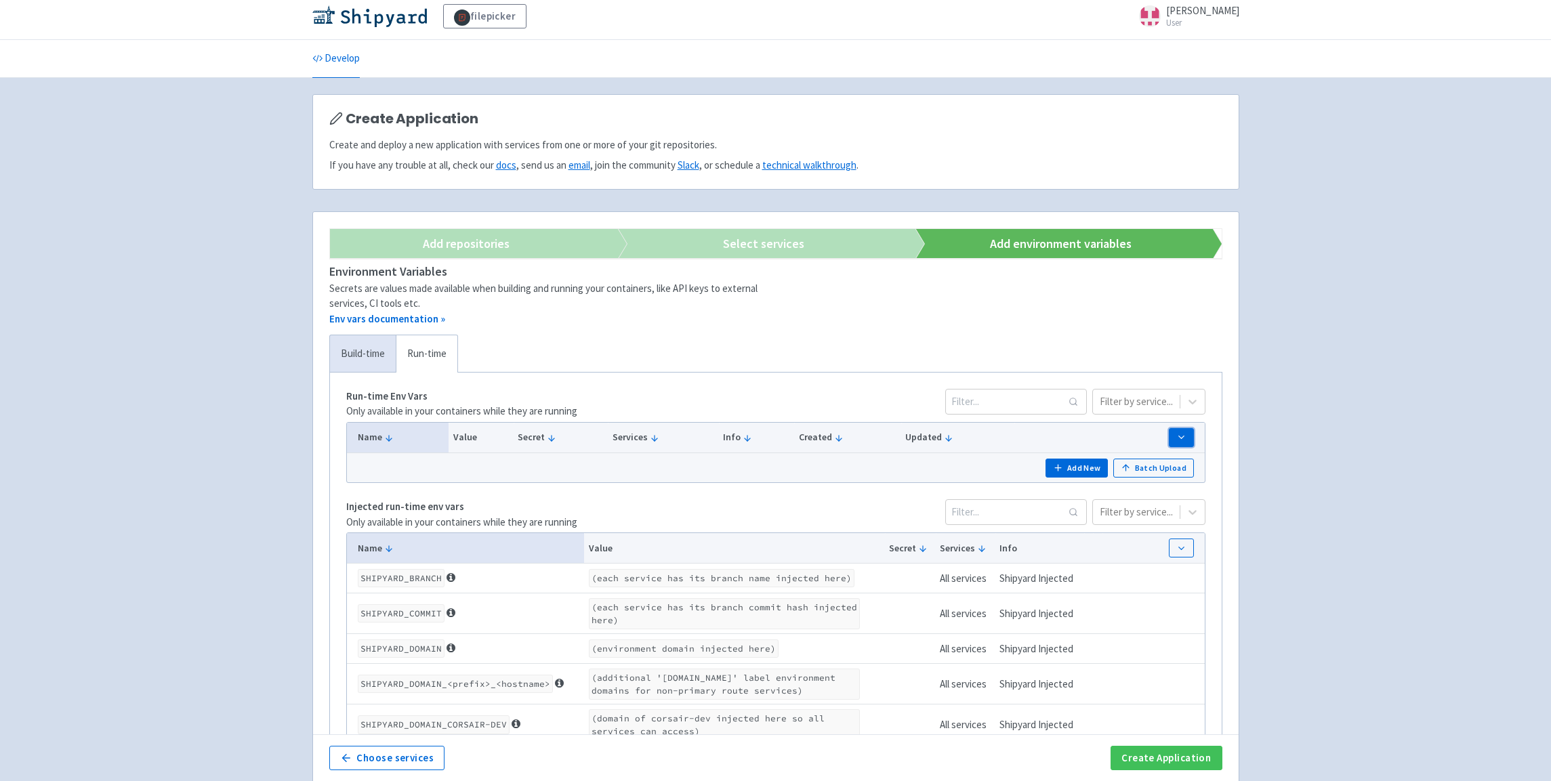
click at [1179, 436] on icon "button" at bounding box center [1181, 437] width 10 height 10
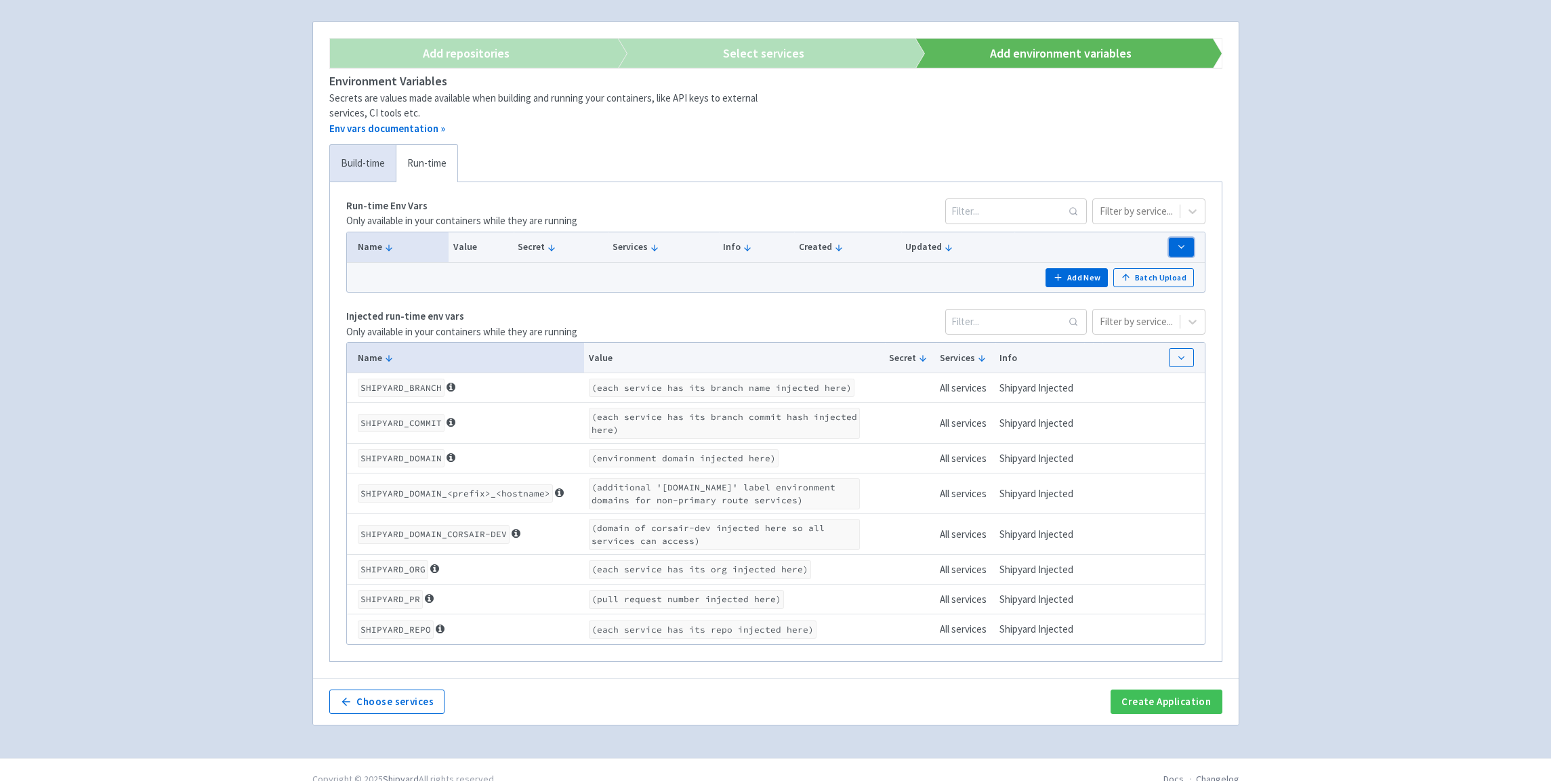
scroll to position [216, 0]
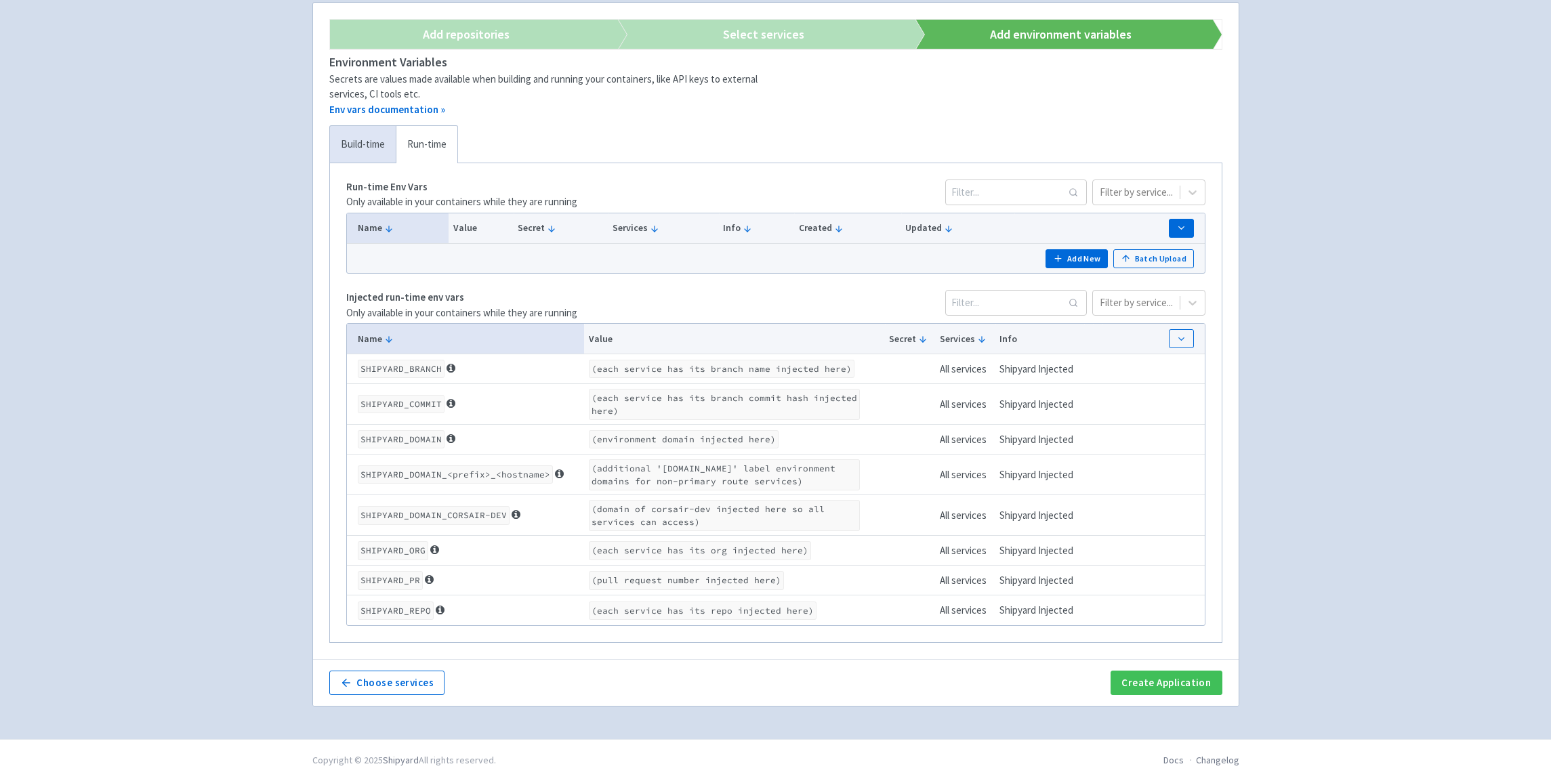
click at [1223, 686] on div "Choose services Create Application" at bounding box center [776, 682] width 926 height 47
click at [1210, 686] on button "Create Application" at bounding box center [1166, 683] width 111 height 24
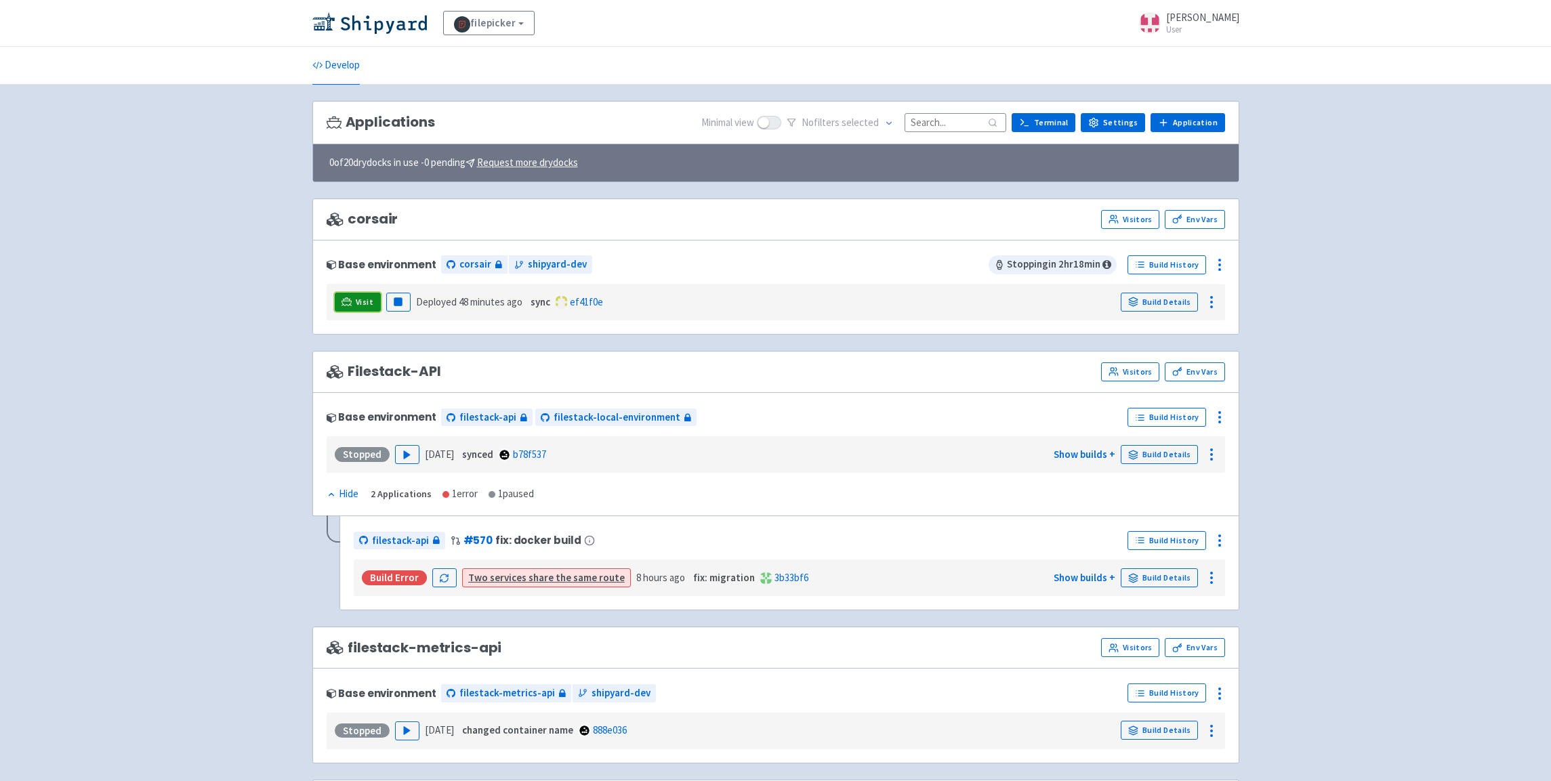
click at [350, 298] on icon at bounding box center [347, 302] width 10 height 10
click at [358, 309] on link "Visit" at bounding box center [358, 302] width 46 height 19
click at [1168, 301] on link "Build Details" at bounding box center [1159, 302] width 77 height 19
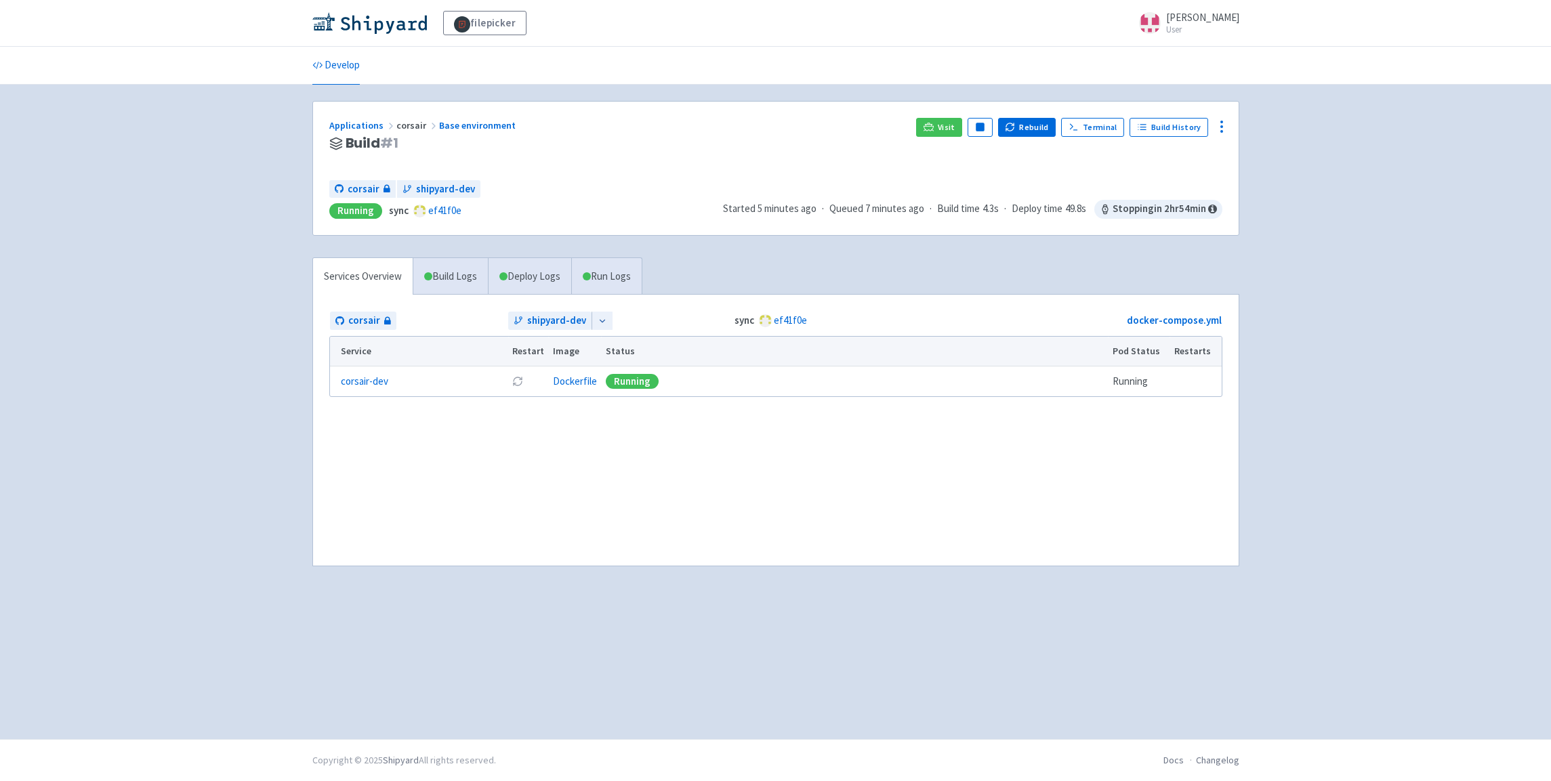
click at [459, 274] on link "Build Logs" at bounding box center [450, 276] width 75 height 37
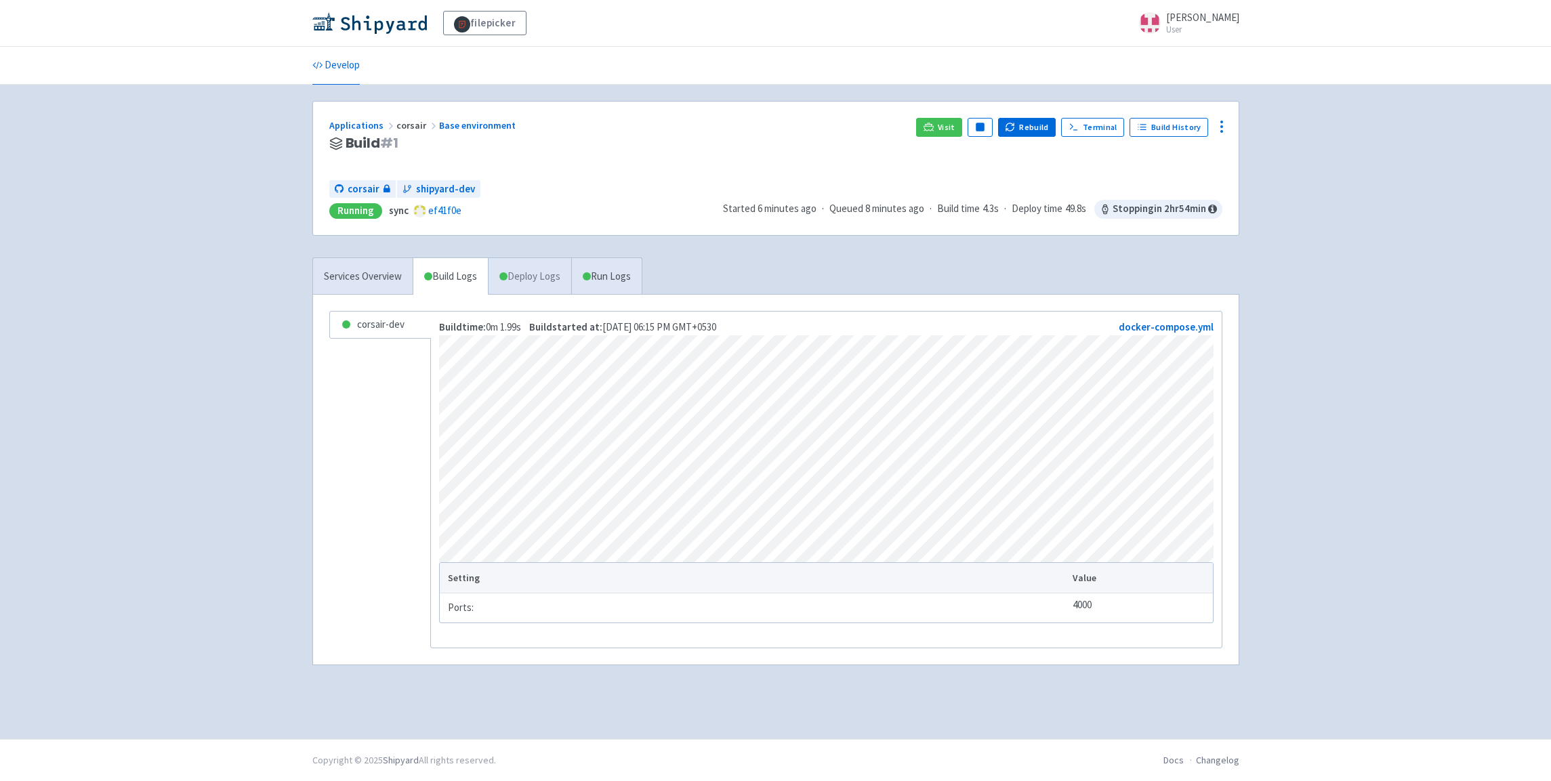
click at [525, 266] on link "Deploy Logs" at bounding box center [529, 276] width 83 height 37
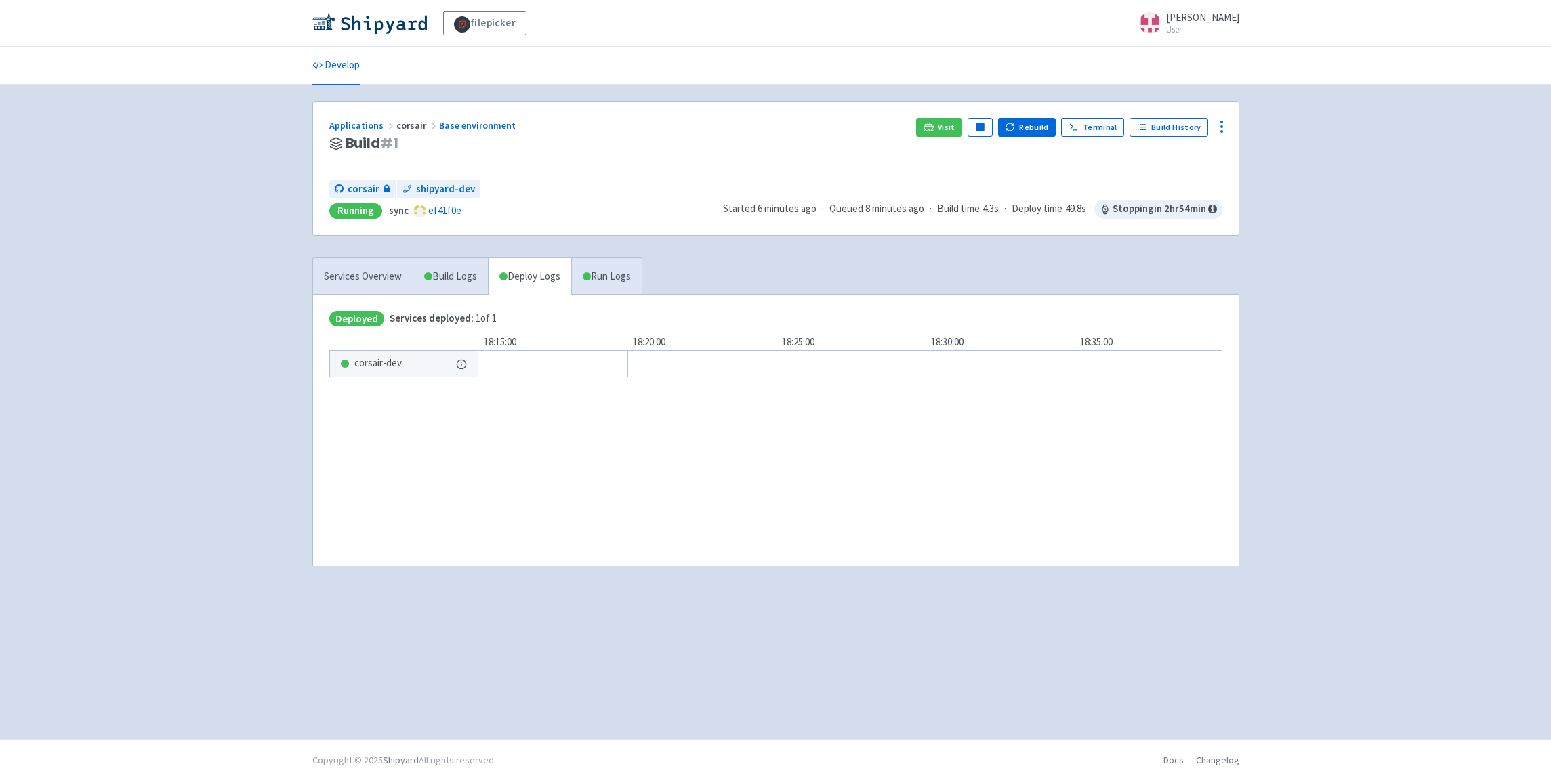
click at [423, 361] on div "corsair-dev" at bounding box center [404, 364] width 148 height 26
click at [497, 364] on div at bounding box center [869, 363] width 867 height 27
click at [463, 363] on icon at bounding box center [461, 364] width 11 height 11
click at [602, 288] on link "Run Logs" at bounding box center [606, 276] width 70 height 37
